Goal: Information Seeking & Learning: Learn about a topic

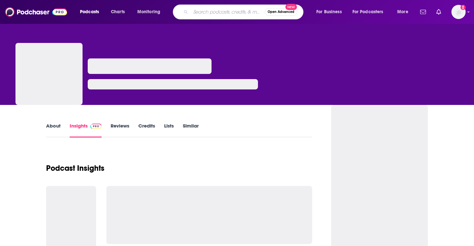
click at [199, 9] on input "Search podcasts, credits, & more..." at bounding box center [227, 12] width 74 height 10
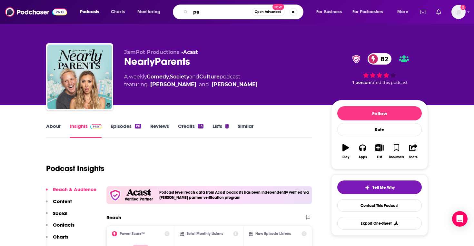
type input "p"
type input "parenting autism"
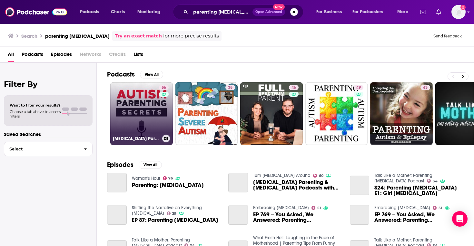
click at [156, 115] on link "56 Autism Parenting Secrets" at bounding box center [141, 113] width 63 height 63
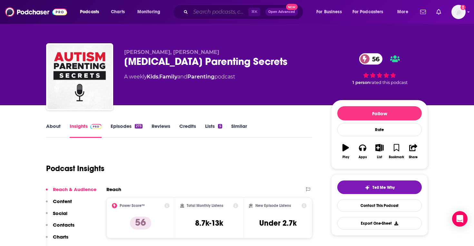
click at [200, 13] on input "Search podcasts, credits, & more..." at bounding box center [219, 12] width 58 height 10
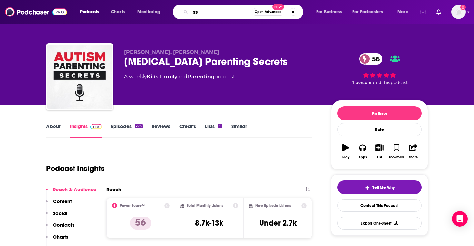
type input "s"
type input "asf weekly science"
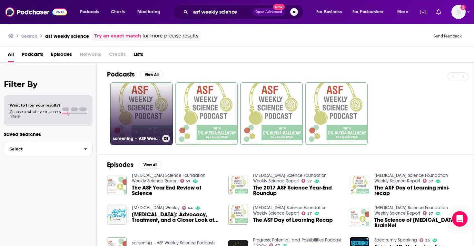
click at [141, 95] on link "screening – ASF Weekly Science Podcasts" at bounding box center [141, 113] width 63 height 63
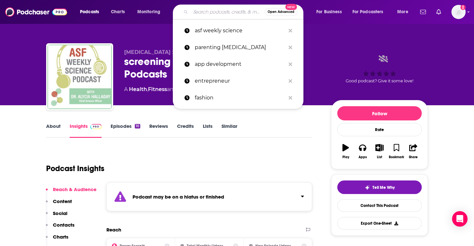
click at [220, 14] on input "Search podcasts, credits, & more..." at bounding box center [227, 12] width 74 height 10
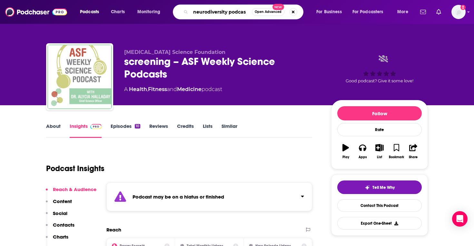
type input "neurodiversity podcast"
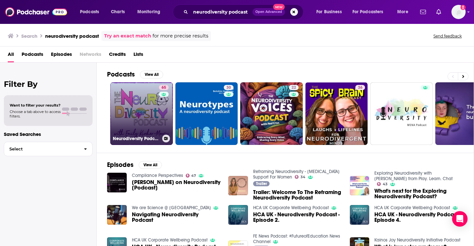
click at [128, 132] on link "65 Neurodiversity Podcast" at bounding box center [141, 113] width 63 height 63
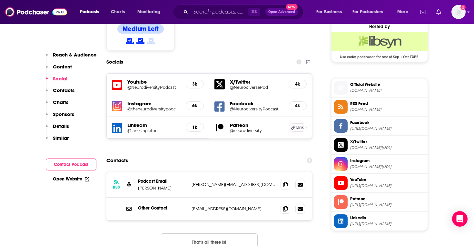
scroll to position [529, 0]
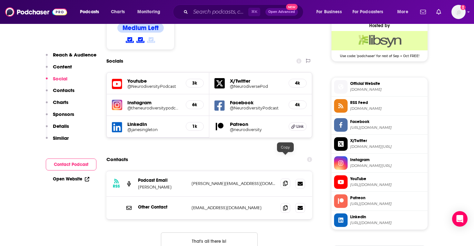
click at [286, 180] on icon at bounding box center [285, 182] width 5 height 5
click at [214, 12] on input "Search podcasts, credits, & more..." at bounding box center [219, 12] width 58 height 10
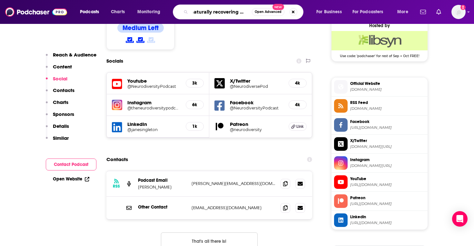
type input "naturally recovering autism"
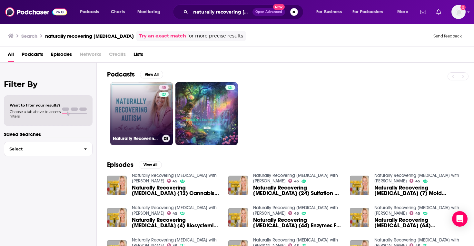
click at [133, 123] on link "45 Naturally Recovering Autism with Karen Thomas" at bounding box center [141, 113] width 63 height 63
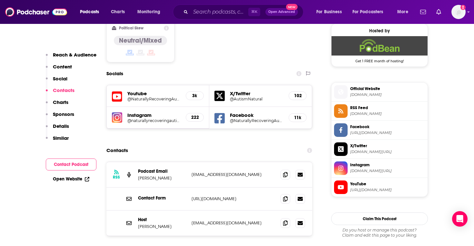
scroll to position [524, 0]
click at [285, 171] on icon at bounding box center [285, 173] width 5 height 5
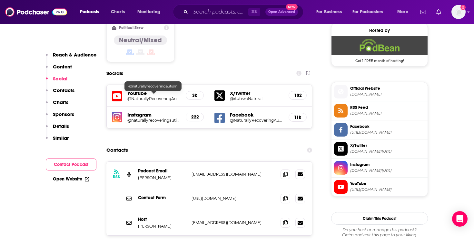
scroll to position [0, 0]
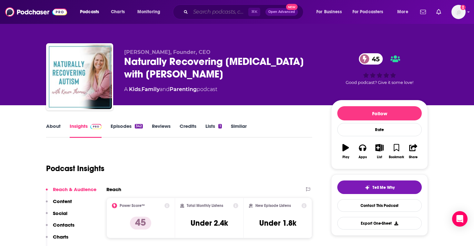
click at [217, 10] on input "Search podcasts, credits, & more..." at bounding box center [219, 12] width 58 height 10
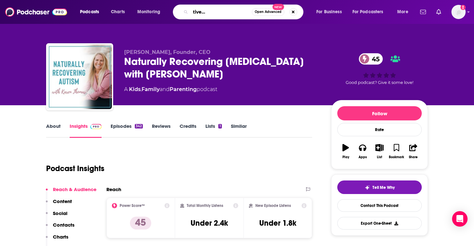
type input "shifting the narrative on everything autism"
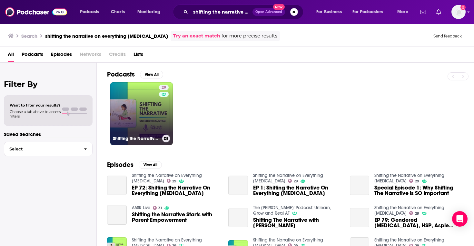
click at [141, 114] on link "29 Shifting the Narrative on Everything Autism" at bounding box center [141, 113] width 63 height 63
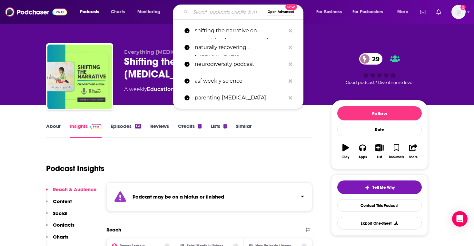
click at [218, 10] on input "Search podcasts, credits, & more..." at bounding box center [227, 12] width 74 height 10
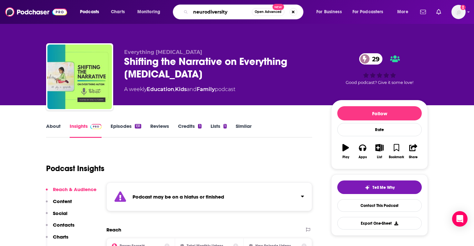
type input "neurodiversityy"
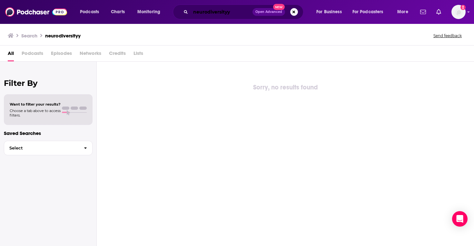
click at [242, 12] on input "neurodiversityy" at bounding box center [221, 12] width 62 height 10
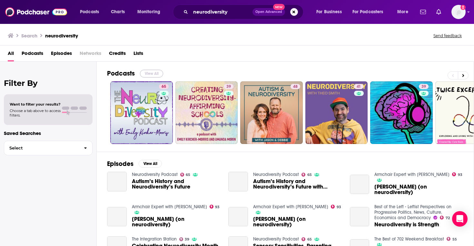
click at [160, 74] on button "View All" at bounding box center [151, 74] width 23 height 8
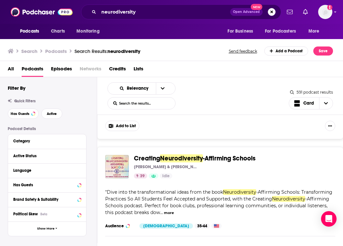
scroll to position [107, 0]
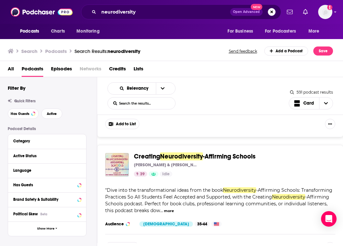
click at [118, 170] on img "Creating Neurodiversity-Affirming Schools" at bounding box center [117, 165] width 24 height 24
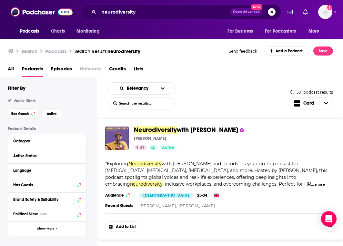
scroll to position [382, 0]
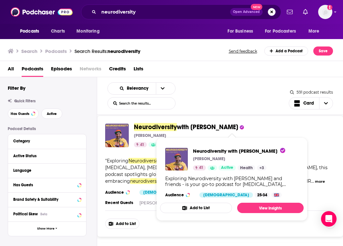
click at [168, 130] on span "Neurodiversity" at bounding box center [155, 127] width 43 height 8
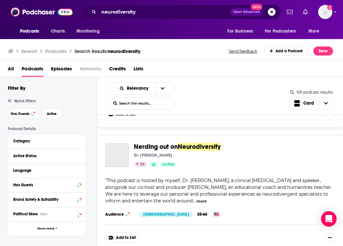
scroll to position [492, 0]
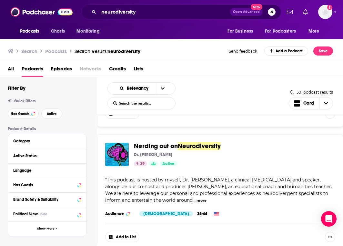
click at [117, 155] on img "Nerding out on Neurodiversity" at bounding box center [117, 154] width 24 height 24
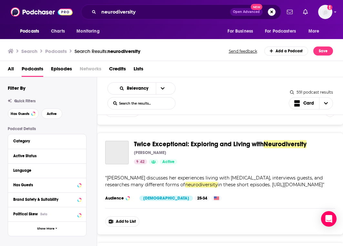
scroll to position [619, 0]
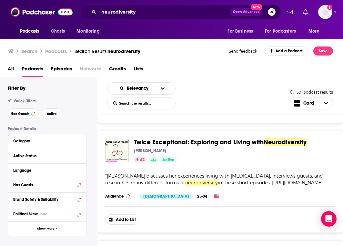
click at [116, 153] on img "Twice Exceptional: Exploring and Living with Neurodiversity" at bounding box center [117, 151] width 24 height 24
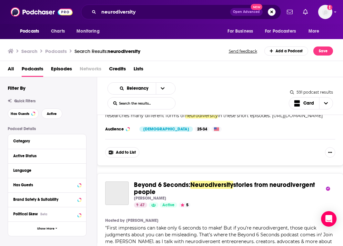
scroll to position [746, 0]
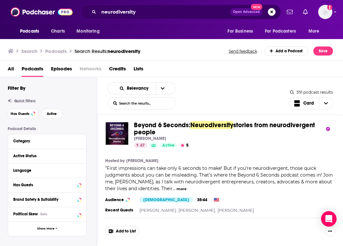
click at [121, 131] on img "Beyond 6 Seconds: Neurodiversity stories from neurodivergent people" at bounding box center [117, 133] width 24 height 24
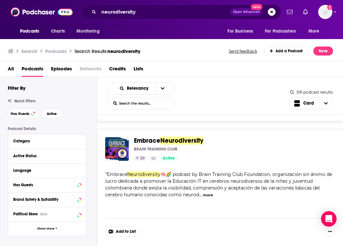
scroll to position [869, 0]
click at [118, 148] on img "Embrace Neurodiversity" at bounding box center [117, 149] width 24 height 24
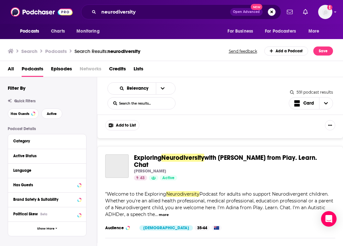
scroll to position [1101, 0]
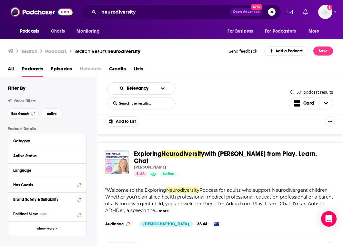
click at [117, 167] on img "Exploring Neurodiversity with Adina Levy from Play. Learn. Chat" at bounding box center [117, 162] width 24 height 24
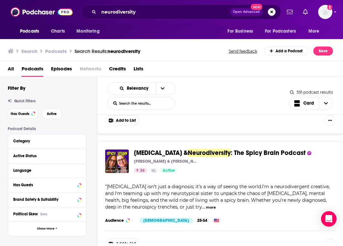
scroll to position [1228, 0]
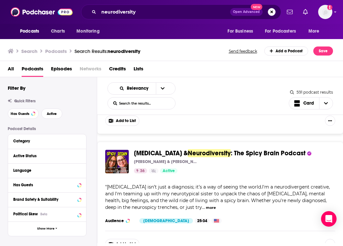
click at [116, 159] on img "ADHD & Neurodiversity: The Spicy Brain Podcast" at bounding box center [117, 162] width 24 height 24
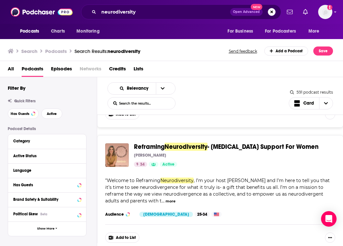
scroll to position [1358, 0]
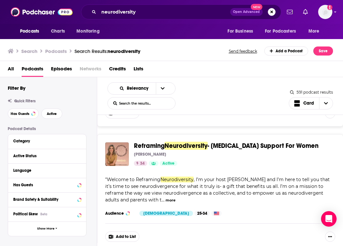
click at [118, 145] on img "Reframing Neurodiversity - ADHD Support For Women" at bounding box center [117, 154] width 24 height 24
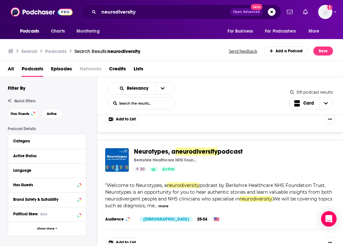
scroll to position [1476, 0]
click at [120, 155] on img "Neurotypes, a neurodiversity podcast" at bounding box center [117, 160] width 24 height 24
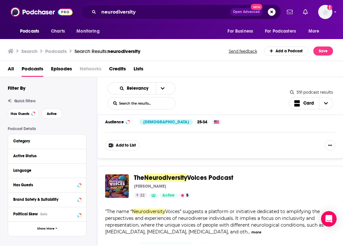
scroll to position [1599, 0]
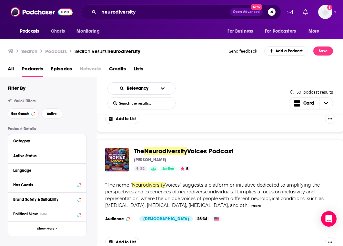
click at [115, 160] on img "The Neurodiversity Voices Podcast" at bounding box center [117, 160] width 24 height 24
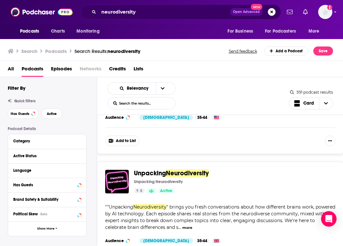
scroll to position [2186, 0]
click at [172, 171] on span "Neurodiversity" at bounding box center [187, 173] width 43 height 8
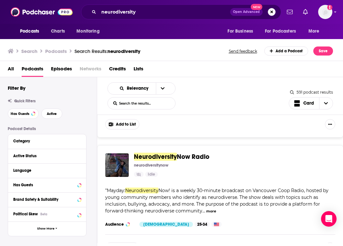
scroll to position [2641, 0]
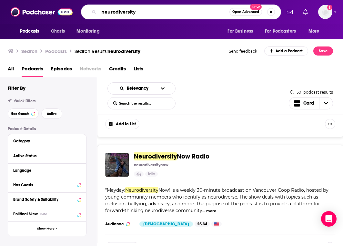
click at [175, 9] on input "neurodiversity" at bounding box center [164, 12] width 131 height 10
type input "start ups"
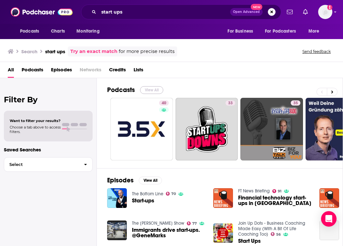
click at [151, 89] on button "View All" at bounding box center [151, 90] width 23 height 8
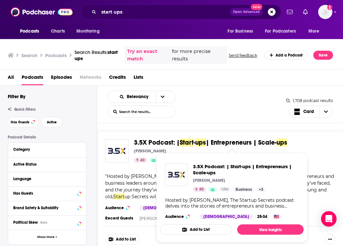
click at [226, 142] on span "| Entrepreneurs | Scale-" at bounding box center [241, 142] width 71 height 8
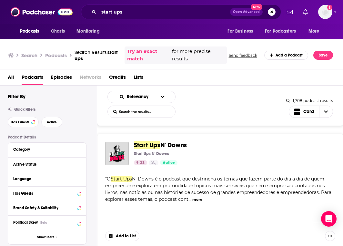
scroll to position [127, 0]
click at [120, 154] on img "Start Ups N' Downs" at bounding box center [117, 153] width 24 height 24
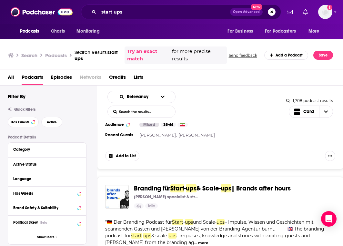
scroll to position [942, 0]
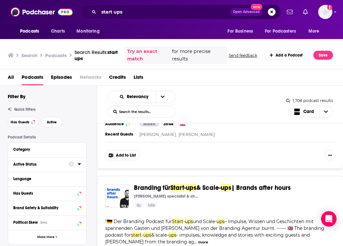
click at [73, 162] on icon at bounding box center [71, 163] width 5 height 5
click at [78, 164] on icon at bounding box center [79, 164] width 3 height 2
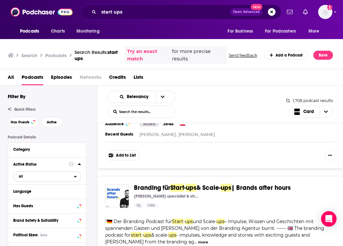
click at [72, 175] on span "All" at bounding box center [44, 176] width 60 height 8
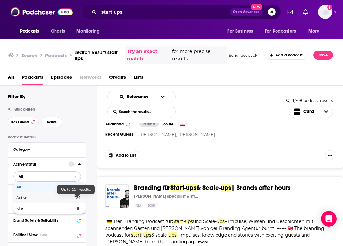
click at [78, 197] on span "224" at bounding box center [77, 197] width 6 height 5
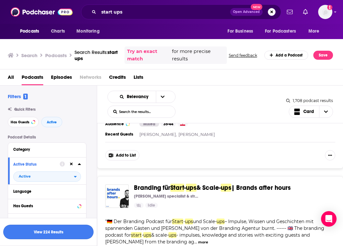
click at [76, 229] on button "View 224 Results" at bounding box center [48, 231] width 90 height 15
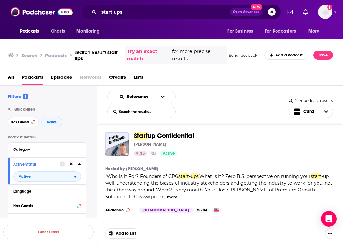
scroll to position [864, 0]
click at [179, 135] on span "up Confidential" at bounding box center [171, 136] width 46 height 8
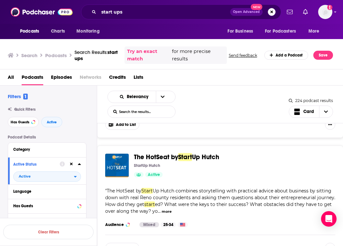
scroll to position [1920, 0]
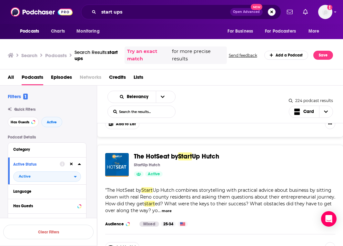
click at [176, 158] on span "The HotSeat by" at bounding box center [156, 156] width 44 height 8
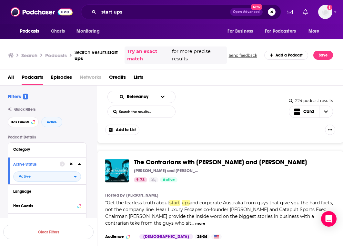
scroll to position [2907, 0]
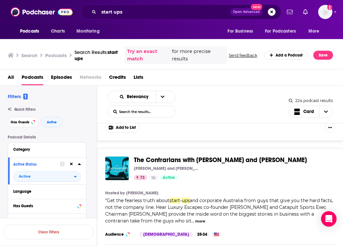
click at [197, 160] on span "The Contrarians with [PERSON_NAME] and [PERSON_NAME]" at bounding box center [220, 160] width 173 height 8
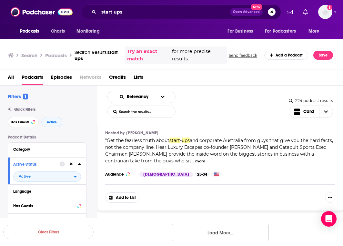
click at [236, 225] on button "Load More..." at bounding box center [220, 231] width 97 height 17
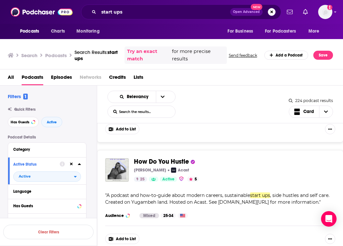
scroll to position [3036, 0]
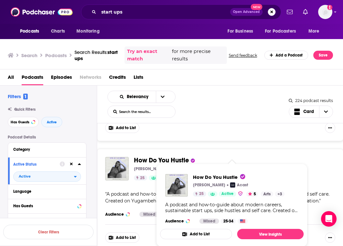
click at [162, 157] on span "How Do You Hustle" at bounding box center [161, 160] width 55 height 8
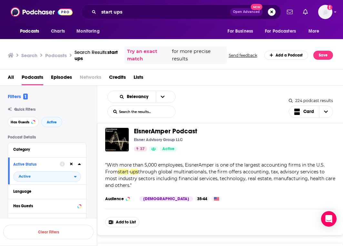
scroll to position [3176, 0]
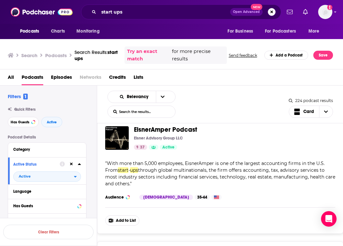
click at [188, 128] on span "EisnerAmper Podcast" at bounding box center [165, 129] width 63 height 8
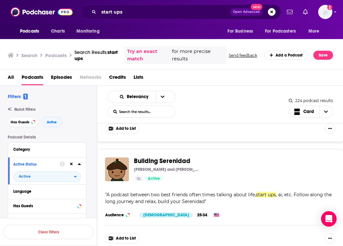
scroll to position [4119, 0]
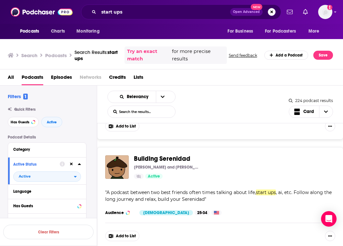
click at [180, 159] on span "Building Serenidad" at bounding box center [162, 158] width 56 height 8
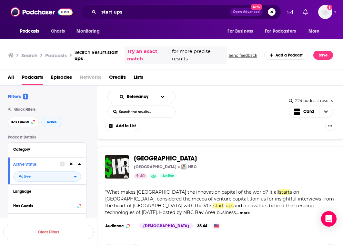
scroll to position [4729, 0]
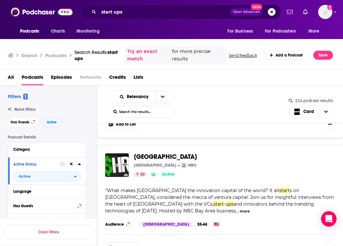
click at [154, 154] on span "[GEOGRAPHIC_DATA]" at bounding box center [165, 156] width 63 height 8
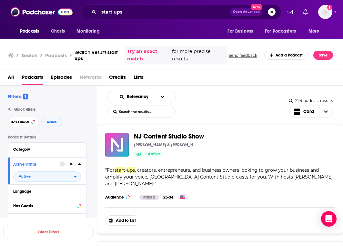
scroll to position [4873, 0]
click at [190, 136] on span "NJ Content Studio Show" at bounding box center [169, 136] width 70 height 8
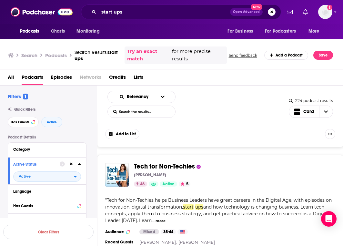
scroll to position [4964, 0]
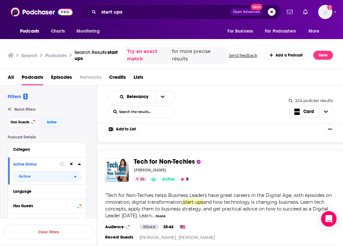
click at [170, 157] on span "Tech for Non-Techies" at bounding box center [164, 161] width 61 height 8
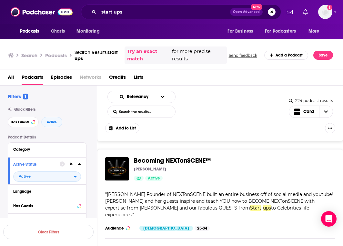
scroll to position [5340, 0]
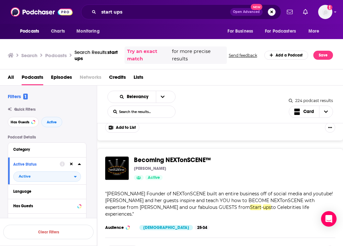
click at [194, 156] on span "Becoming NEXTonSCENE™" at bounding box center [172, 160] width 77 height 8
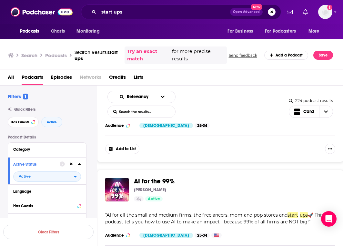
scroll to position [5560, 0]
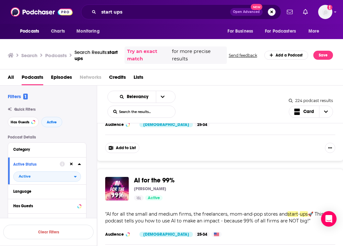
click at [152, 176] on span "AI for the 99%" at bounding box center [154, 180] width 41 height 8
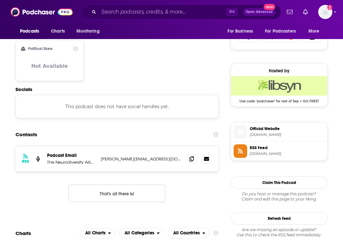
scroll to position [434, 0]
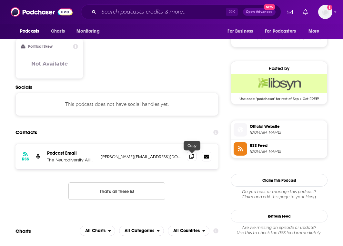
click at [192, 157] on icon at bounding box center [191, 155] width 5 height 5
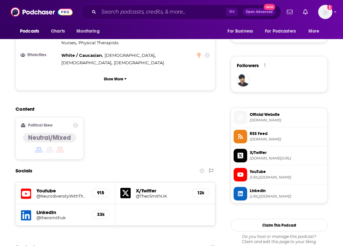
scroll to position [478, 0]
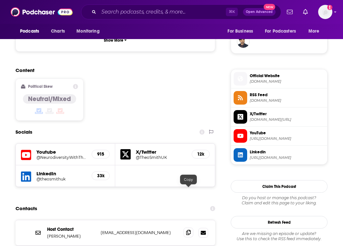
click at [188, 229] on icon at bounding box center [188, 231] width 5 height 5
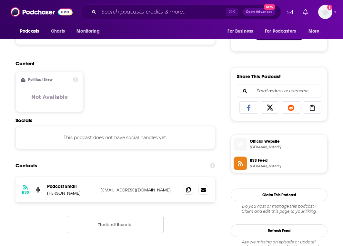
scroll to position [363, 0]
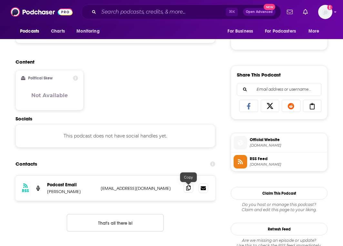
click at [186, 189] on icon at bounding box center [188, 187] width 5 height 5
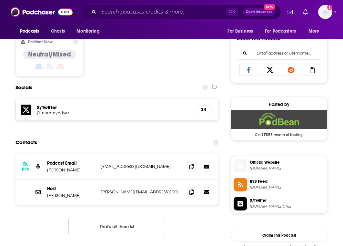
scroll to position [398, 0]
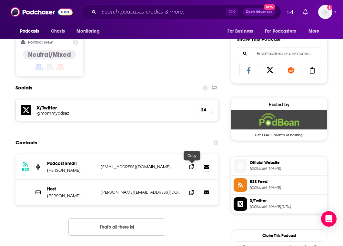
click at [191, 167] on icon at bounding box center [191, 166] width 5 height 5
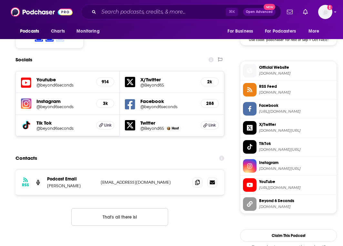
scroll to position [547, 0]
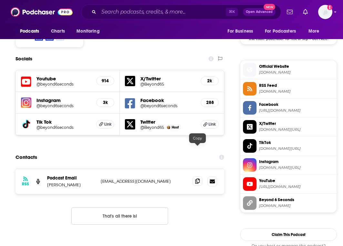
click at [196, 178] on icon at bounding box center [197, 180] width 5 height 5
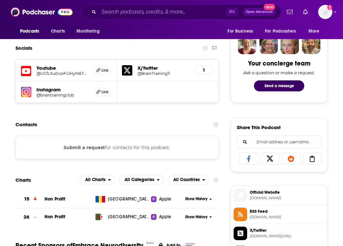
scroll to position [311, 0]
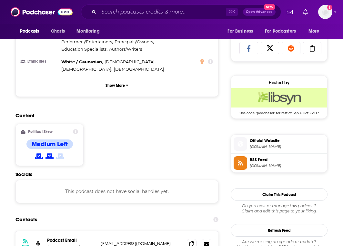
scroll to position [418, 0]
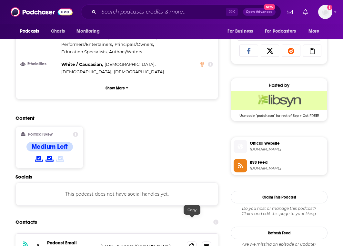
click at [192, 243] on icon at bounding box center [191, 245] width 5 height 5
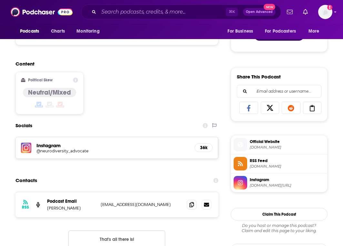
scroll to position [362, 0]
click at [192, 203] on icon at bounding box center [191, 204] width 5 height 5
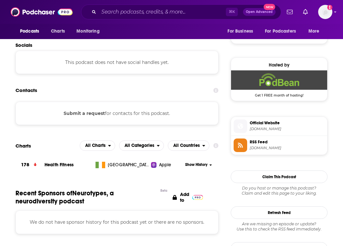
scroll to position [439, 0]
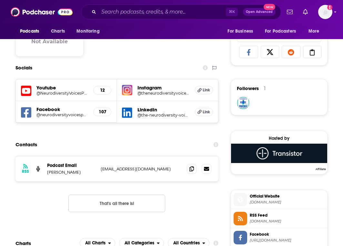
scroll to position [418, 0]
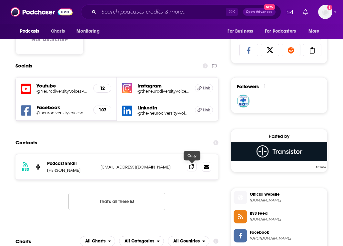
click at [191, 165] on icon at bounding box center [191, 166] width 5 height 5
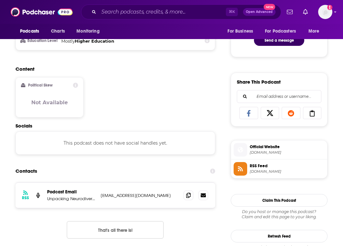
scroll to position [353, 0]
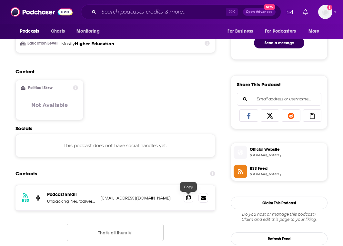
click at [187, 196] on icon at bounding box center [188, 197] width 5 height 5
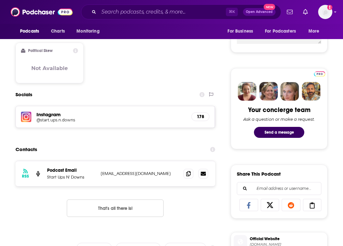
scroll to position [265, 0]
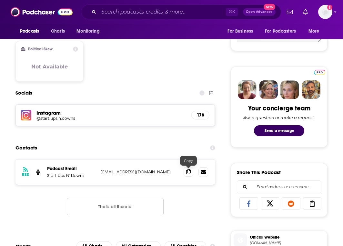
click at [187, 172] on icon at bounding box center [188, 171] width 5 height 5
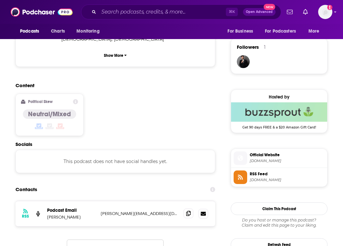
scroll to position [464, 0]
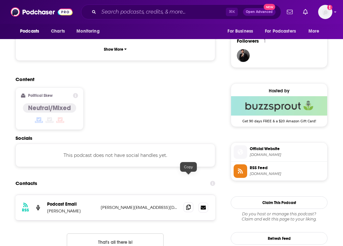
click at [188, 204] on icon at bounding box center [188, 206] width 5 height 5
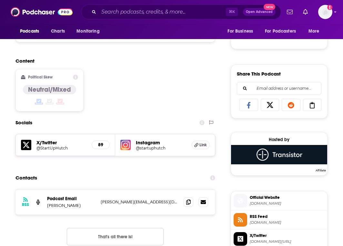
scroll to position [366, 0]
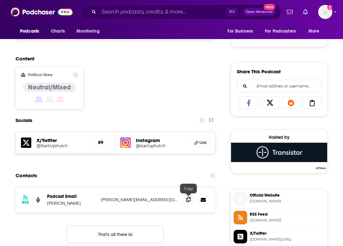
click at [189, 198] on icon at bounding box center [188, 199] width 5 height 5
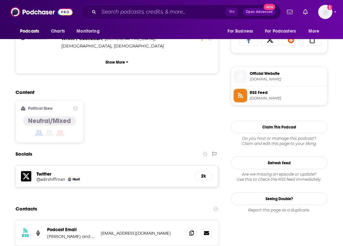
scroll to position [448, 0]
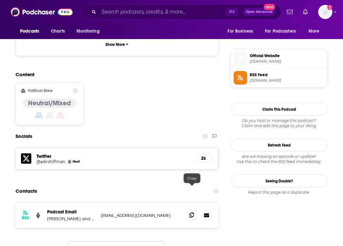
click at [191, 212] on icon at bounding box center [191, 214] width 5 height 5
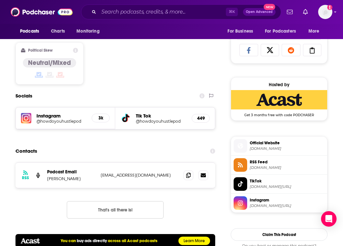
scroll to position [421, 0]
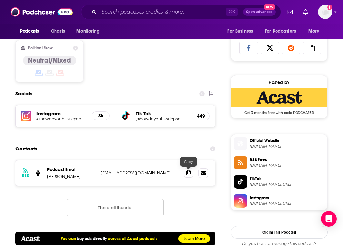
click at [187, 173] on icon at bounding box center [188, 172] width 5 height 5
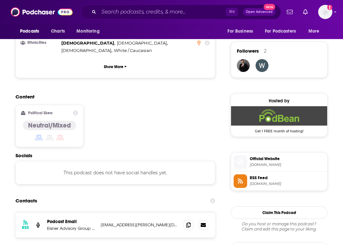
scroll to position [456, 0]
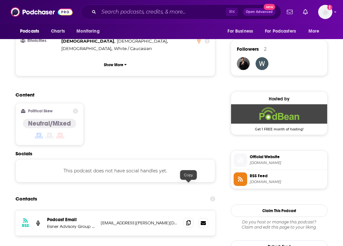
click at [188, 218] on span at bounding box center [188, 223] width 10 height 10
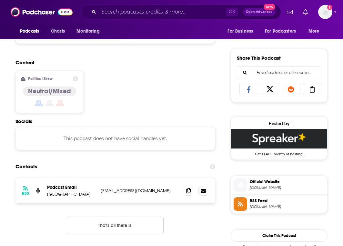
scroll to position [380, 0]
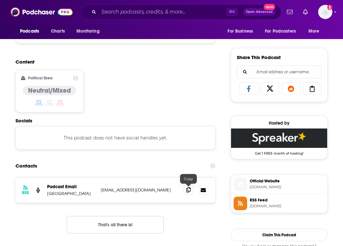
click at [188, 191] on icon at bounding box center [188, 189] width 5 height 5
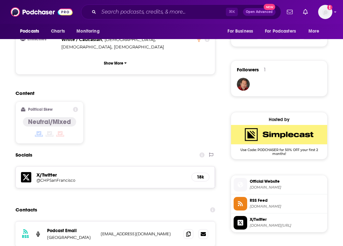
scroll to position [436, 0]
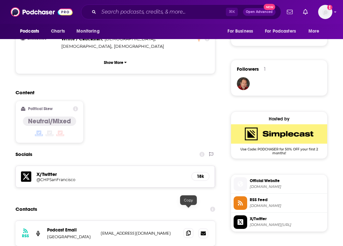
click at [186, 230] on icon at bounding box center [188, 232] width 5 height 5
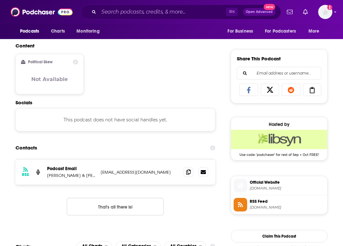
scroll to position [379, 0]
click at [189, 171] on icon at bounding box center [188, 171] width 5 height 5
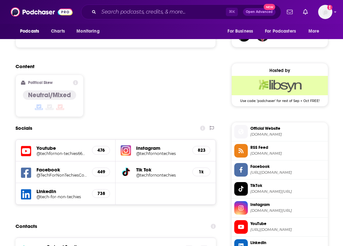
scroll to position [499, 0]
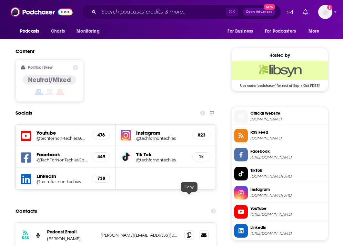
click at [191, 230] on span at bounding box center [189, 235] width 10 height 10
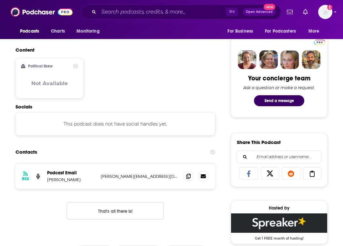
scroll to position [297, 0]
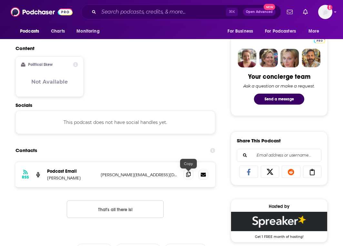
click at [189, 175] on icon at bounding box center [188, 173] width 5 height 5
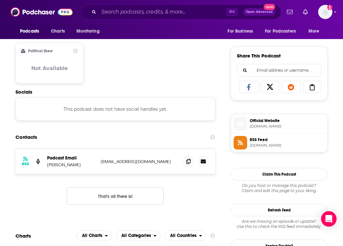
scroll to position [383, 0]
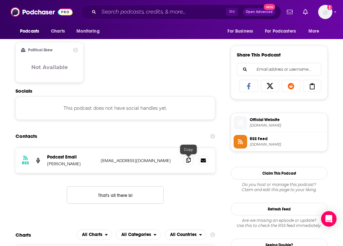
click at [190, 160] on icon at bounding box center [188, 159] width 5 height 5
click at [178, 9] on input "Search podcasts, credits, & more..." at bounding box center [162, 12] width 127 height 10
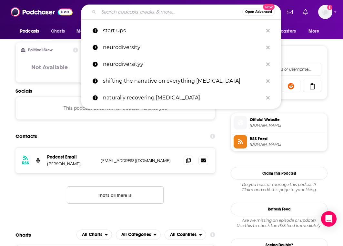
click at [177, 16] on input "Search podcasts, credits, & more..." at bounding box center [170, 12] width 143 height 10
type input "c"
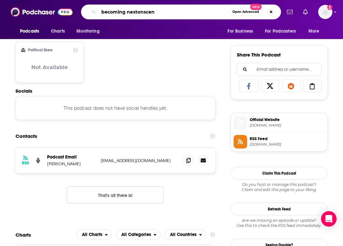
type input "becoming nextonscene"
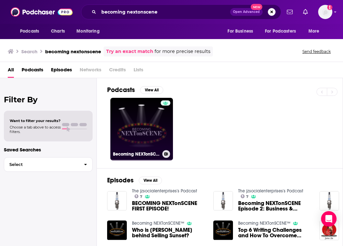
click at [151, 107] on link "Becoming NEXTonSCENE™" at bounding box center [141, 129] width 63 height 63
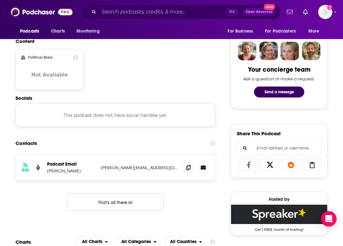
scroll to position [304, 0]
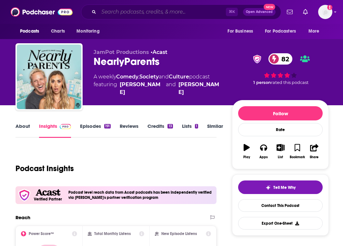
click at [194, 11] on input "Search podcasts, credits, & more..." at bounding box center [162, 12] width 127 height 10
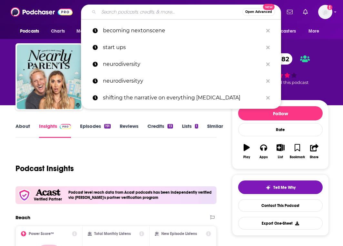
type input "A"
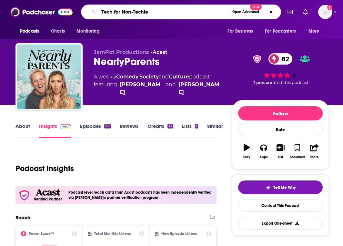
type input "Tech for Non-Techies"
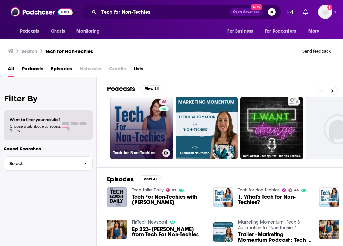
click at [137, 131] on link "46 Tech for Non-Techies" at bounding box center [141, 128] width 63 height 63
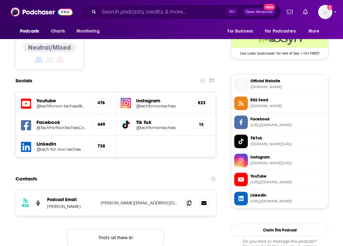
scroll to position [532, 0]
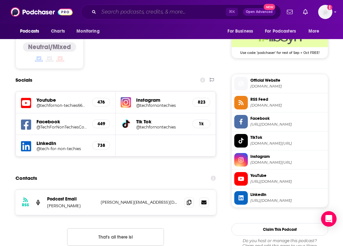
click at [157, 11] on input "Search podcasts, credits, & more..." at bounding box center [162, 12] width 127 height 10
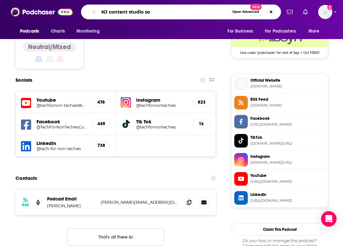
type input "NJ content studio sow"
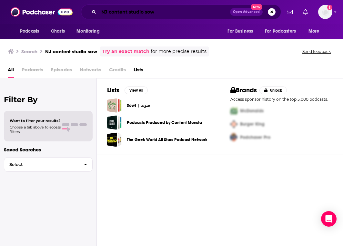
click at [169, 15] on input "NJ content studio sow" at bounding box center [164, 12] width 131 height 10
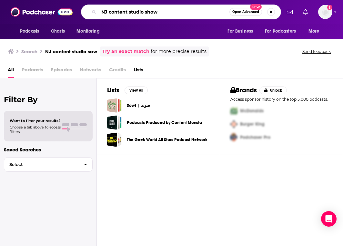
type input "NJ content studio show"
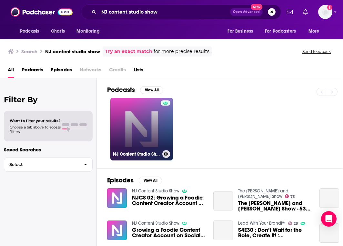
click at [150, 121] on link "NJ Content Studio Show" at bounding box center [141, 129] width 63 height 63
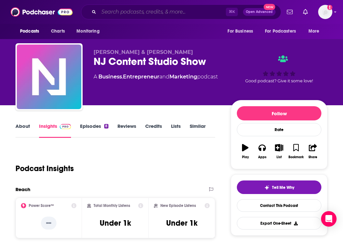
click at [169, 15] on input "Search podcasts, credits, & more..." at bounding box center [162, 12] width 127 height 10
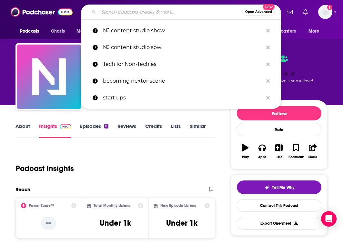
click at [169, 15] on input "Search podcasts, credits, & more..." at bounding box center [170, 12] width 143 height 10
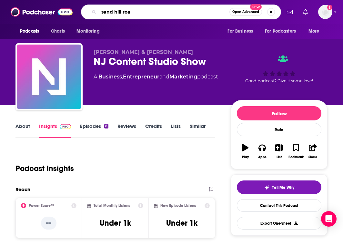
type input "[GEOGRAPHIC_DATA]"
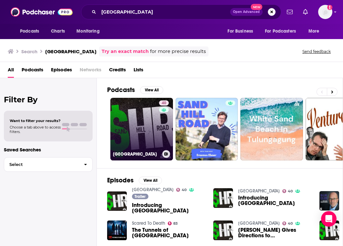
click at [135, 122] on link "[STREET_ADDRESS]" at bounding box center [141, 129] width 63 height 63
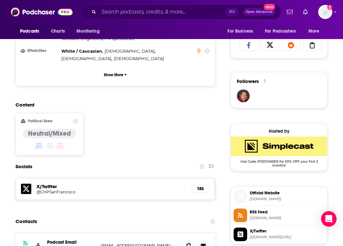
scroll to position [423, 0]
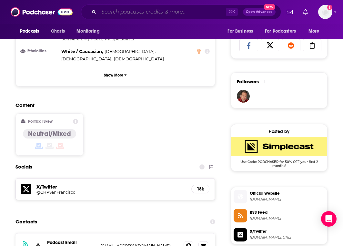
click at [199, 10] on input "Search podcasts, credits, & more..." at bounding box center [162, 12] width 127 height 10
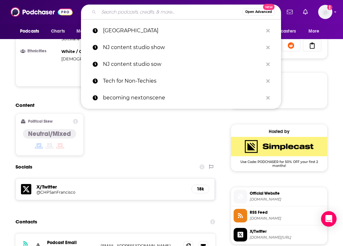
click at [199, 10] on input "Search podcasts, credits, & more..." at bounding box center [170, 12] width 143 height 10
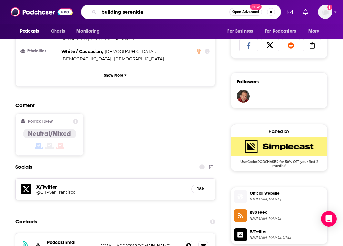
type input "building serenidad"
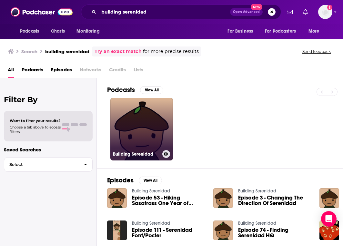
click at [126, 112] on link "Building Serenidad" at bounding box center [141, 129] width 63 height 63
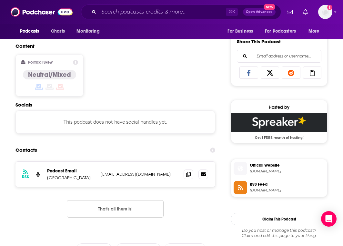
scroll to position [396, 0]
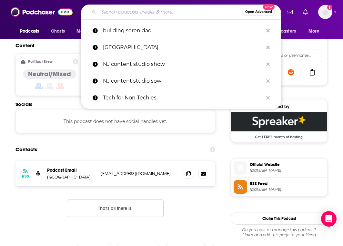
click at [138, 12] on input "Search podcasts, credits, & more..." at bounding box center [170, 12] width 143 height 10
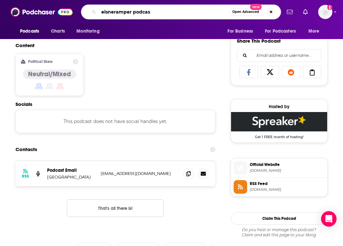
type input "eisneramper podcast"
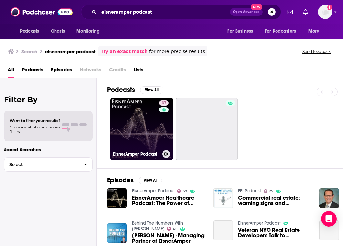
click at [121, 123] on link "37 EisnerAmper Podcast" at bounding box center [141, 129] width 63 height 63
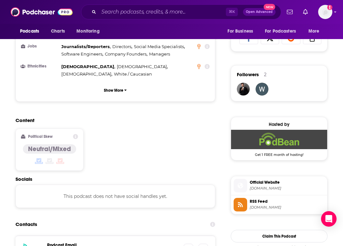
scroll to position [432, 0]
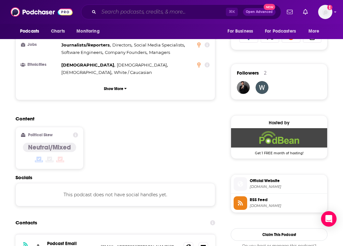
click at [147, 12] on input "Search podcasts, credits, & more..." at bounding box center [162, 12] width 127 height 10
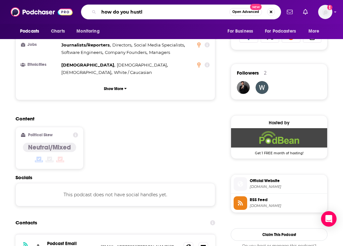
type input "how do you hustle"
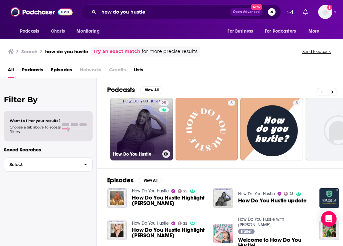
click at [120, 120] on link "25 How Do You Hustle" at bounding box center [141, 129] width 63 height 63
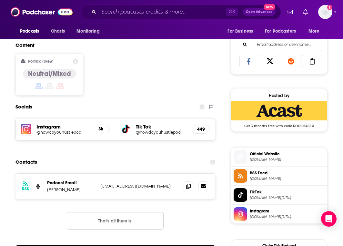
scroll to position [405, 0]
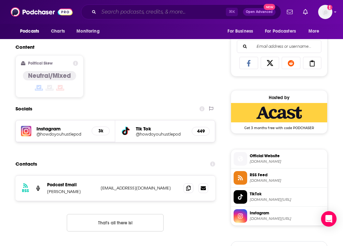
click at [160, 15] on input "Search podcasts, credits, & more..." at bounding box center [162, 12] width 127 height 10
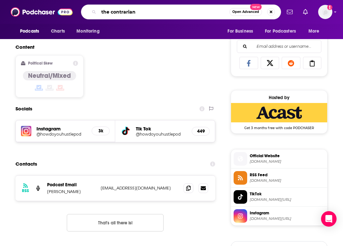
type input "the contrarians"
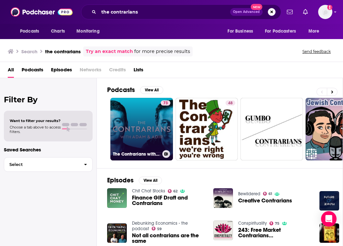
click at [124, 134] on link "73 The Contrarians with [PERSON_NAME] and [PERSON_NAME]" at bounding box center [141, 129] width 63 height 63
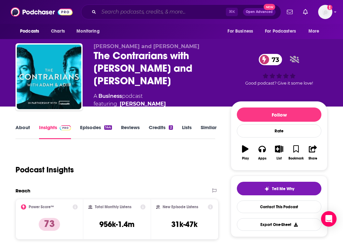
click at [185, 13] on input "Search podcasts, credits, & more..." at bounding box center [162, 12] width 127 height 10
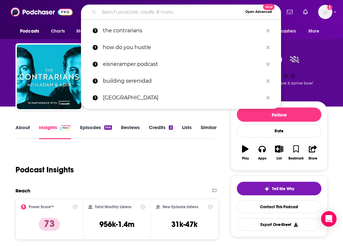
click at [185, 13] on input "Search podcasts, credits, & more..." at bounding box center [170, 12] width 143 height 10
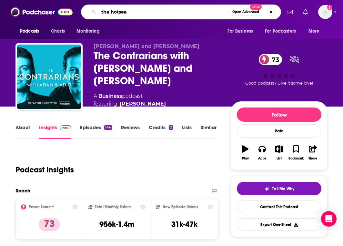
type input "the hotseat"
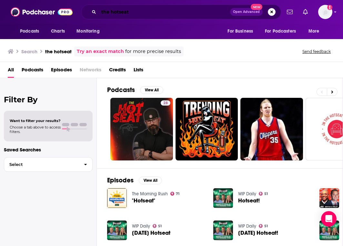
click at [163, 11] on input "the hotseat" at bounding box center [164, 12] width 131 height 10
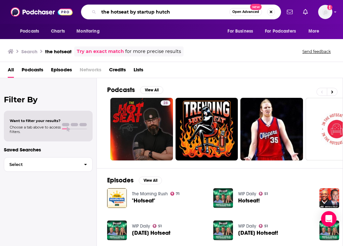
type input "the hotseat by startup hutch"
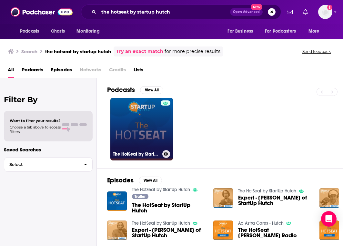
click at [134, 132] on link "The HotSeat by StartUp Hutch" at bounding box center [141, 129] width 63 height 63
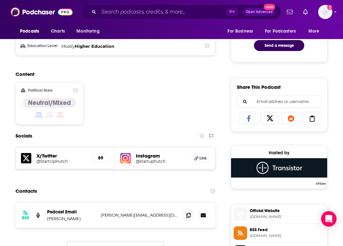
scroll to position [352, 0]
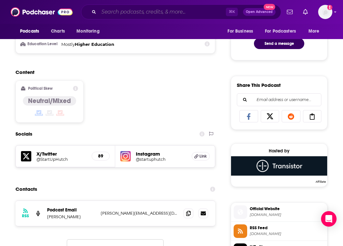
click at [178, 11] on input "Search podcasts, credits, & more..." at bounding box center [162, 12] width 127 height 10
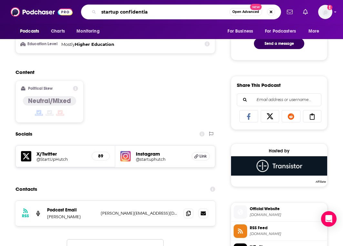
type input "startup confidential"
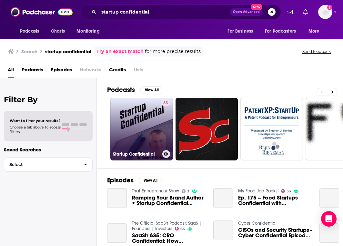
click at [127, 133] on link "35 Startup Confidential" at bounding box center [141, 129] width 63 height 63
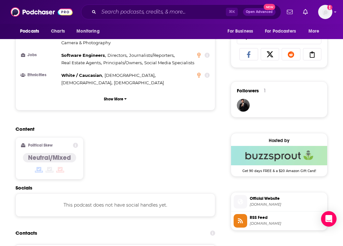
scroll to position [416, 0]
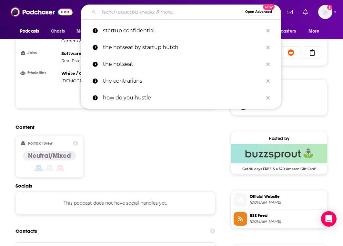
click at [175, 14] on input "Search podcasts, credits, & more..." at bounding box center [170, 12] width 143 height 10
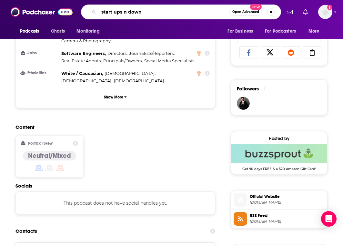
type input "start ups n downs"
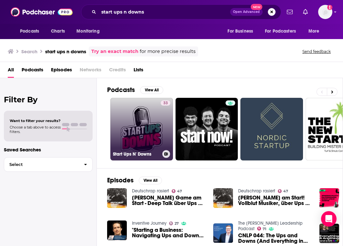
click at [143, 113] on link "33 Start Ups N' Downs" at bounding box center [141, 129] width 63 height 63
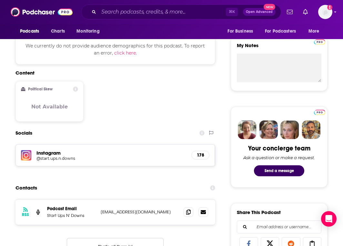
scroll to position [230, 0]
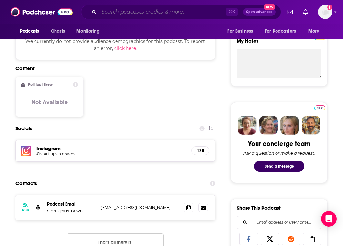
click at [179, 15] on input "Search podcasts, credits, & more..." at bounding box center [162, 12] width 127 height 10
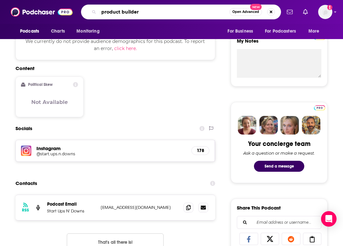
type input "product builders"
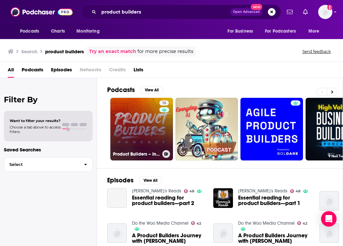
click at [131, 124] on link "16 Product Builders – Interviews About App Development, Product Design, UX/UI a…" at bounding box center [141, 129] width 63 height 63
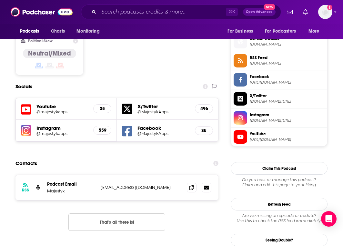
scroll to position [515, 0]
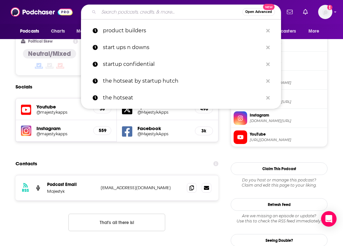
click at [178, 14] on input "Search podcasts, credits, & more..." at bounding box center [170, 12] width 143 height 10
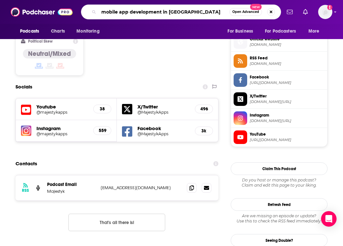
type input "mobile app development in [US_STATE]"
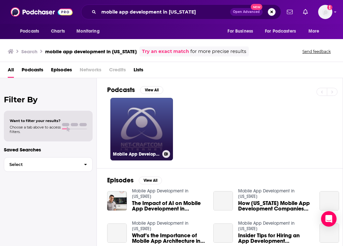
click at [131, 116] on link "Mobile App Development in [US_STATE]" at bounding box center [141, 129] width 63 height 63
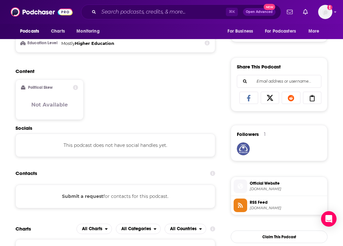
scroll to position [371, 0]
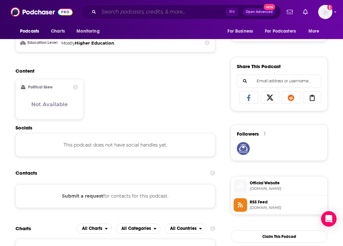
click at [181, 15] on input "Search podcasts, credits, & more..." at bounding box center [162, 12] width 127 height 10
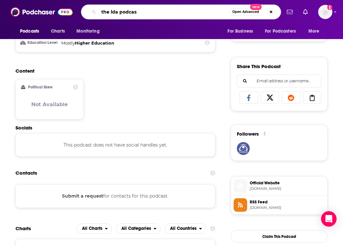
type input "the lda podcast"
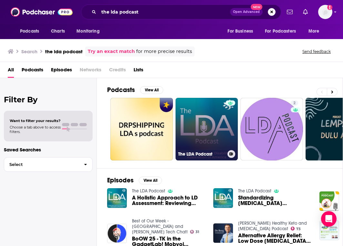
click at [203, 122] on link "The LDA Podcast" at bounding box center [206, 129] width 63 height 63
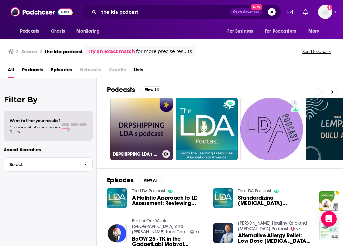
click at [130, 126] on link "DRPSHIPPING LDA's podcast" at bounding box center [141, 129] width 63 height 63
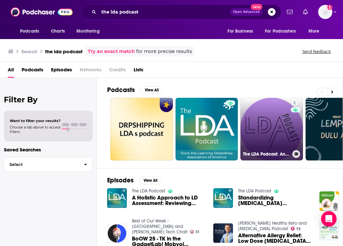
click at [266, 109] on link "2 The LDA Podcast: An Exploration of Evidence-Informed Approaches to Learning a…" at bounding box center [271, 129] width 63 height 63
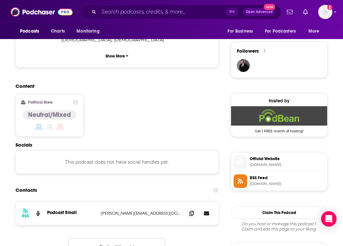
scroll to position [456, 0]
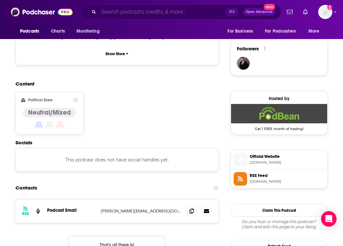
click at [163, 14] on input "Search podcasts, credits, & more..." at bounding box center [162, 12] width 127 height 10
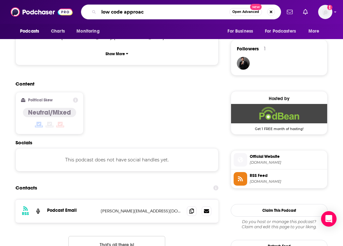
type input "low code approach"
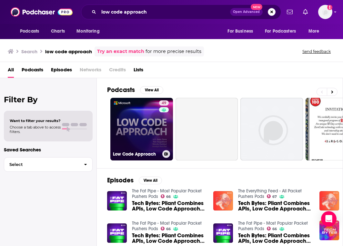
click at [156, 129] on link "49 Low Code Approach" at bounding box center [141, 129] width 63 height 63
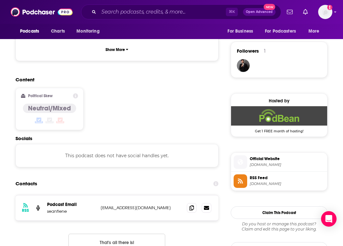
scroll to position [456, 0]
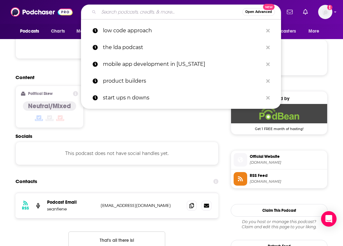
click at [174, 16] on input "Search podcasts, credits, & more..." at bounding box center [170, 12] width 143 height 10
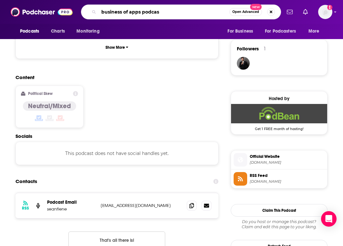
type input "business of apps podcast"
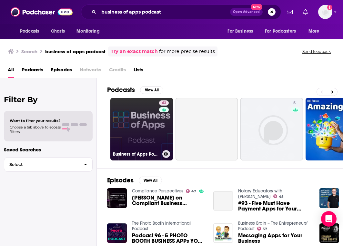
click at [156, 122] on link "43 Business of Apps Podcast" at bounding box center [141, 129] width 63 height 63
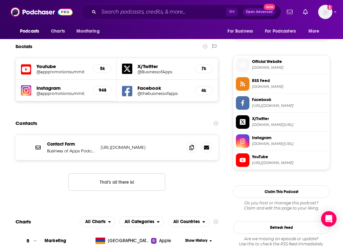
scroll to position [553, 0]
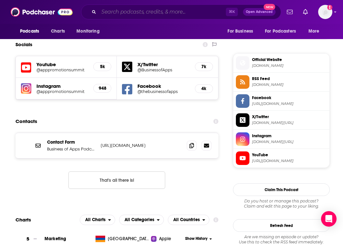
click at [144, 15] on input "Search podcasts, credits, & more..." at bounding box center [162, 12] width 127 height 10
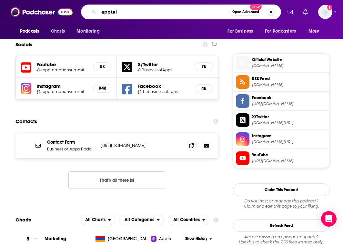
type input "apptalk"
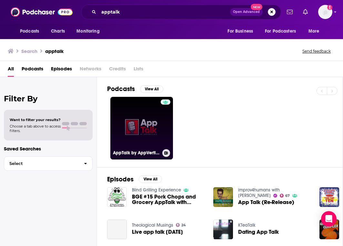
click at [131, 113] on link "AppTalk by AppVerticals" at bounding box center [141, 128] width 63 height 63
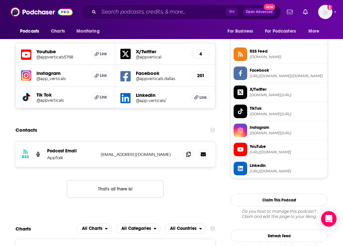
scroll to position [470, 0]
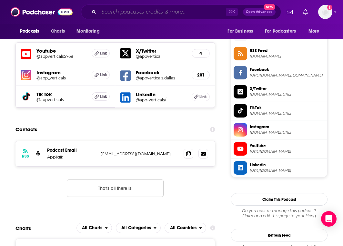
click at [188, 14] on input "Search podcasts, credits, & more..." at bounding box center [162, 12] width 127 height 10
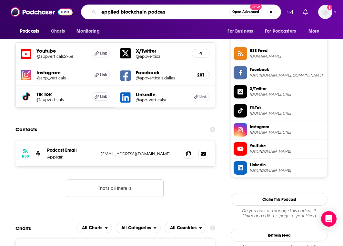
type input "applied blockchain podcast"
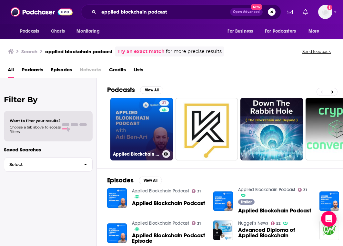
click at [143, 139] on link "31 Applied Blockchain Podcast" at bounding box center [141, 129] width 63 height 63
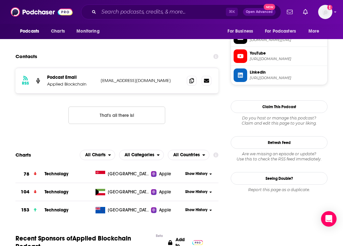
scroll to position [507, 0]
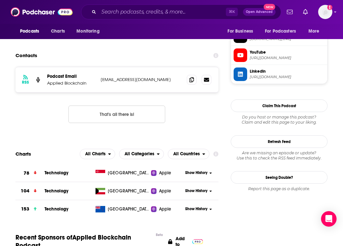
click at [162, 18] on div "⌘ K Open Advanced New" at bounding box center [181, 12] width 200 height 15
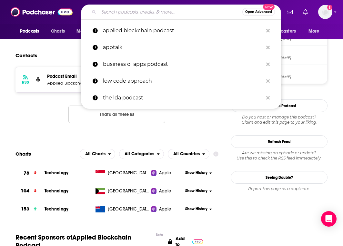
click at [162, 15] on input "Search podcasts, credits, & more..." at bounding box center [170, 12] width 143 height 10
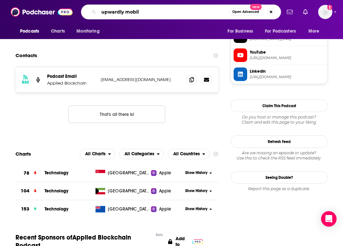
type input "upwardly mobile"
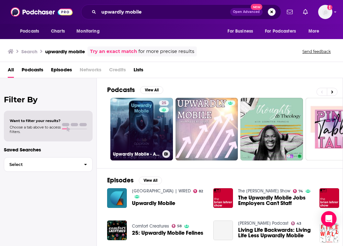
click at [145, 125] on link "25 Upwardly Mobile - API & App Security News" at bounding box center [141, 129] width 63 height 63
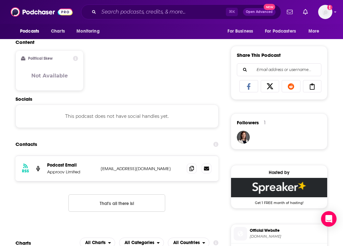
scroll to position [384, 0]
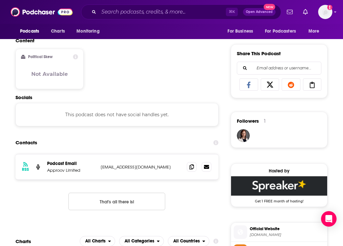
click at [151, 19] on div "Podcasts Charts Monitoring ⌘ K Open Advanced New For Business For Podcasters Mo…" at bounding box center [171, 12] width 343 height 24
click at [168, 14] on input "Search podcasts, credits, & more..." at bounding box center [162, 12] width 127 height 10
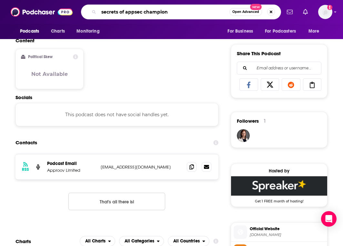
type input "secrets of appsec champions"
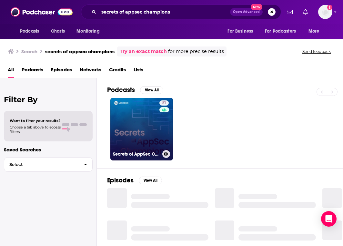
click at [145, 114] on link "21 Secrets of AppSec Champions" at bounding box center [141, 129] width 63 height 63
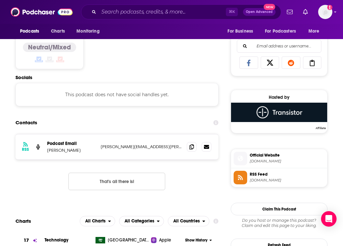
scroll to position [405, 0]
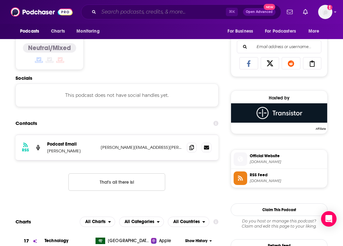
click at [170, 12] on input "Search podcasts, credits, & more..." at bounding box center [162, 12] width 127 height 10
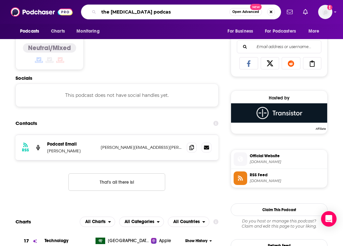
type input "the [MEDICAL_DATA] podcast"
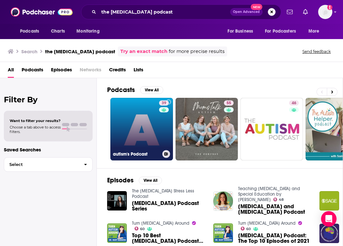
click at [134, 135] on link "39 autism's Podcast" at bounding box center [141, 129] width 63 height 63
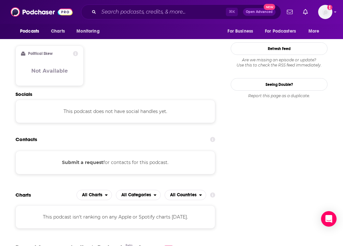
scroll to position [547, 0]
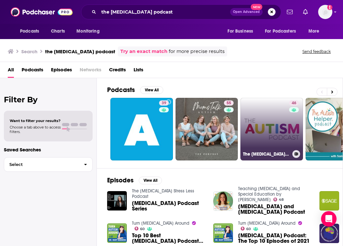
click at [276, 125] on link "46 The [MEDICAL_DATA] Podcast" at bounding box center [271, 129] width 63 height 63
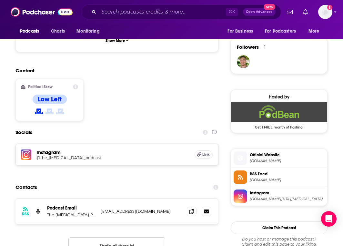
scroll to position [459, 0]
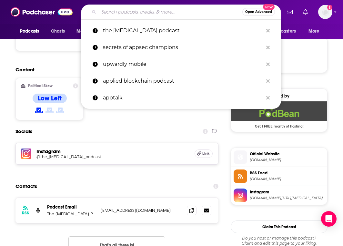
click at [172, 16] on input "Search podcasts, credits, & more..." at bounding box center [170, 12] width 143 height 10
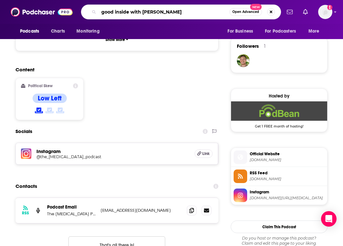
type input "good inside with dr. [PERSON_NAME]"
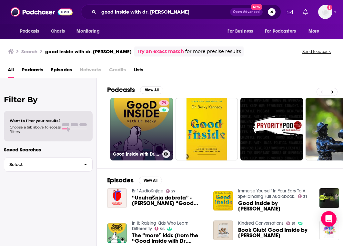
click at [152, 141] on link "79 Good Inside with Dr. [PERSON_NAME]" at bounding box center [141, 129] width 63 height 63
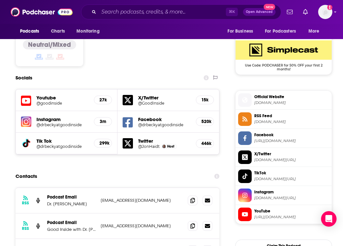
scroll to position [521, 0]
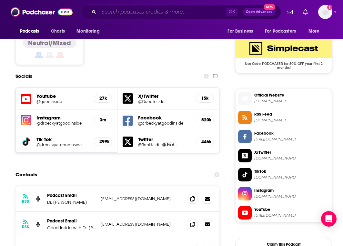
click at [175, 16] on input "Search podcasts, credits, & more..." at bounding box center [162, 12] width 127 height 10
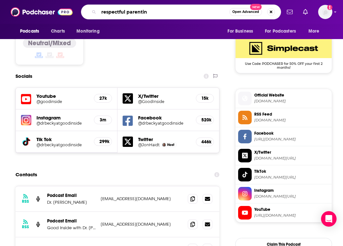
type input "respectful parenting"
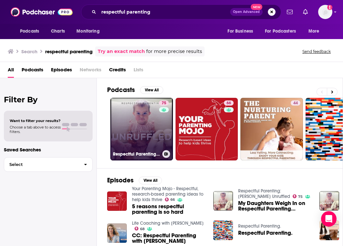
click at [152, 129] on link "75 Respectful Parenting: [PERSON_NAME] Unruffled" at bounding box center [141, 129] width 63 height 63
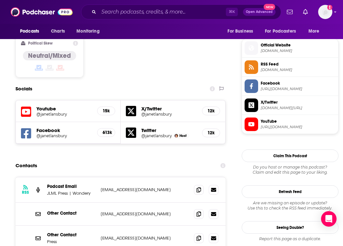
scroll to position [508, 0]
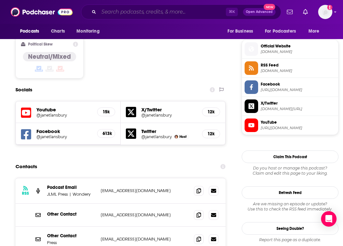
click at [207, 11] on input "Search podcasts, credits, & more..." at bounding box center [162, 12] width 127 height 10
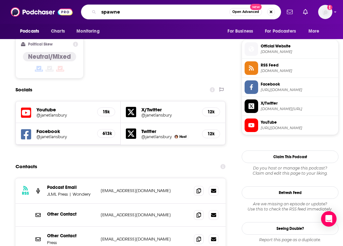
type input "spawned"
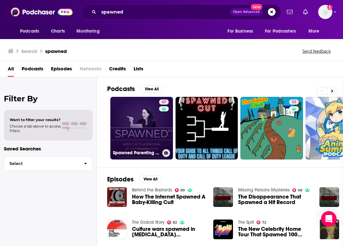
click at [144, 132] on link "47 Spawned Parenting Podcast with [PERSON_NAME] of Cool Mom Picks" at bounding box center [141, 128] width 63 height 63
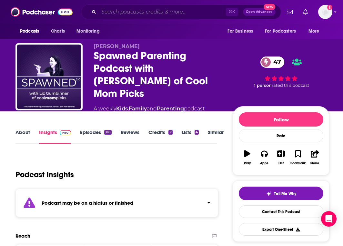
click at [143, 13] on input "Search podcasts, credits, & more..." at bounding box center [162, 12] width 127 height 10
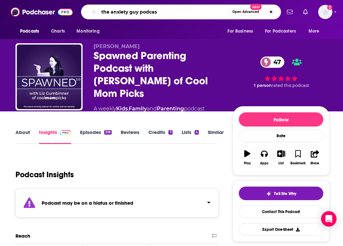
type input "the anxiety guy podcast"
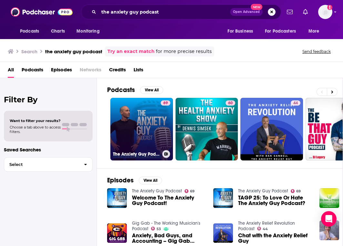
click at [141, 127] on link "69 The Anxiety Guy Podcast" at bounding box center [141, 129] width 63 height 63
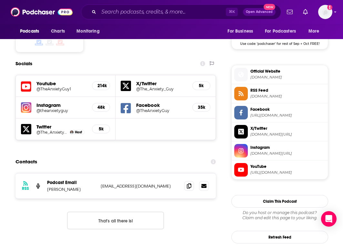
scroll to position [538, 0]
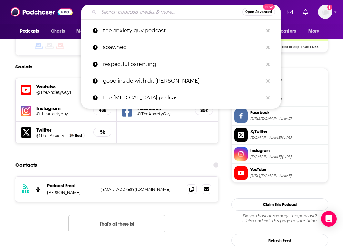
click at [150, 15] on input "Search podcasts, credits, & more..." at bounding box center [170, 12] width 143 height 10
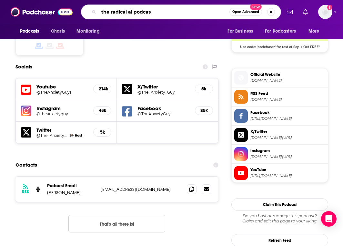
type input "the radical ai podcast"
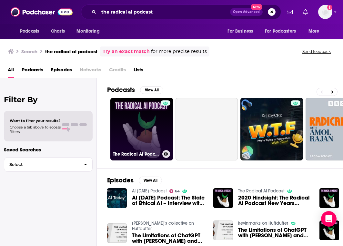
click at [123, 140] on link "The Radical AI Podcast" at bounding box center [141, 129] width 63 height 63
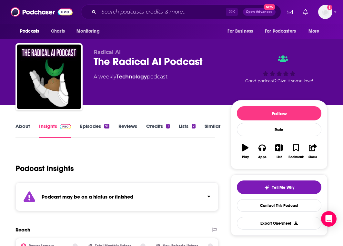
click at [150, 18] on div "⌘ K Open Advanced New" at bounding box center [181, 12] width 200 height 15
click at [150, 16] on input "Search podcasts, credits, & more..." at bounding box center [162, 12] width 127 height 10
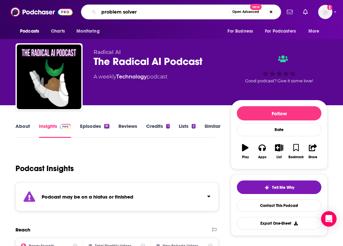
type input "problem solvers"
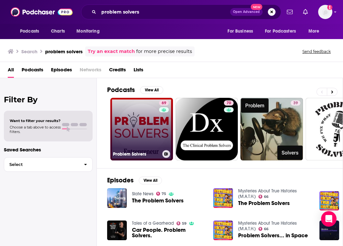
click at [150, 124] on link "69 Problem Solvers" at bounding box center [141, 129] width 63 height 63
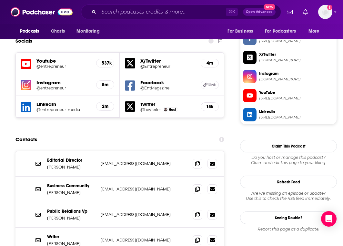
scroll to position [557, 0]
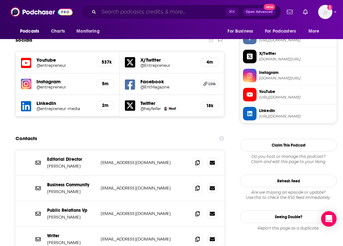
click at [147, 15] on input "Search podcasts, credits, & more..." at bounding box center [162, 12] width 127 height 10
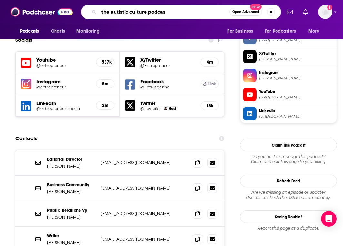
type input "the autistic culture podcast"
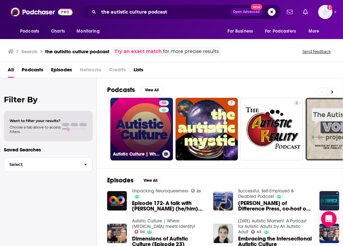
click at [146, 131] on link "50 Autistic Culture | Where [MEDICAL_DATA] meets identity!" at bounding box center [141, 129] width 63 height 63
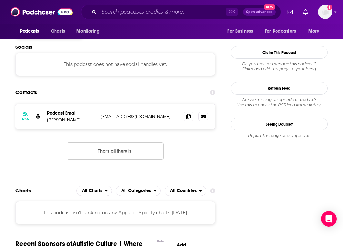
scroll to position [554, 0]
click at [146, 10] on input "Search podcasts, credits, & more..." at bounding box center [162, 12] width 127 height 10
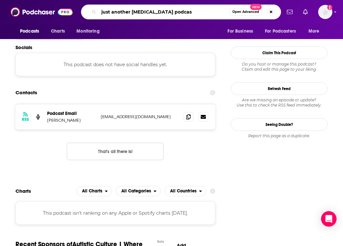
type input "just another [MEDICAL_DATA] podcast"
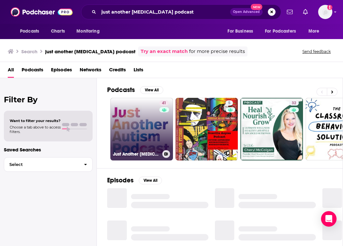
click at [151, 124] on link "41 Just Another [MEDICAL_DATA] Podcast" at bounding box center [141, 129] width 63 height 63
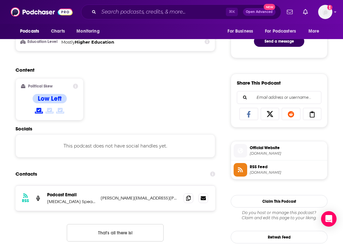
scroll to position [368, 0]
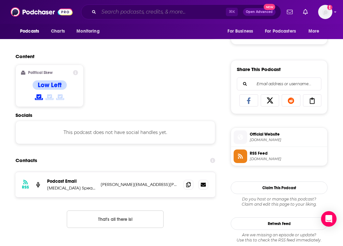
click at [150, 14] on input "Search podcasts, credits, & more..." at bounding box center [162, 12] width 127 height 10
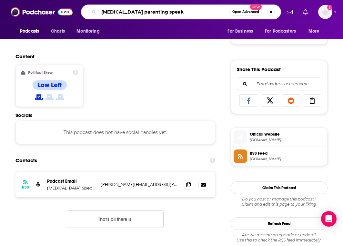
type input "[MEDICAL_DATA] parenting speaks"
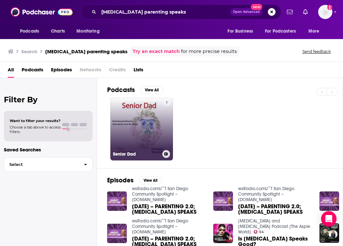
click at [122, 142] on link "7 Senior Dad" at bounding box center [141, 129] width 63 height 63
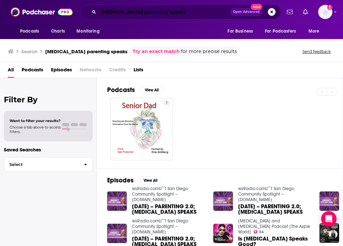
click at [179, 12] on input "[MEDICAL_DATA] parenting speaks" at bounding box center [164, 12] width 131 height 10
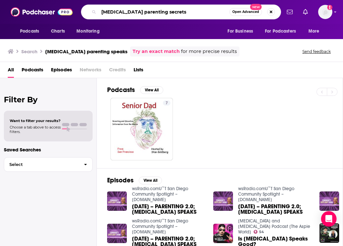
type input "[MEDICAL_DATA] parenting secrets"
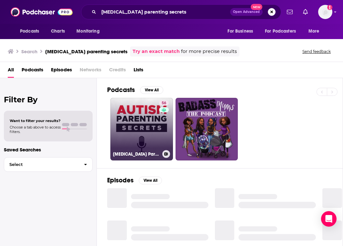
click at [132, 140] on link "56 [MEDICAL_DATA] Parenting Secrets" at bounding box center [141, 129] width 63 height 63
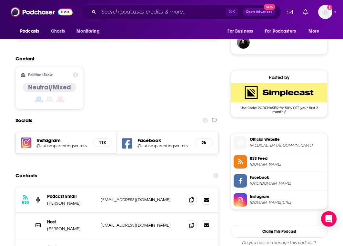
scroll to position [474, 0]
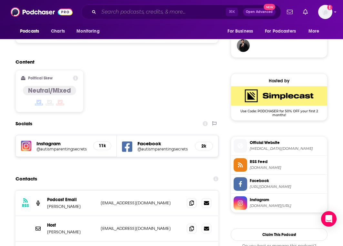
click at [144, 16] on input "Search podcasts, credits, & more..." at bounding box center [162, 12] width 127 height 10
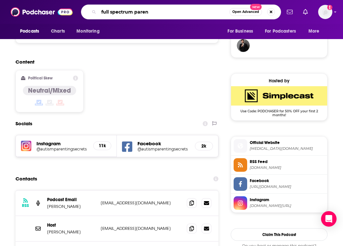
type input "full spectrum parent"
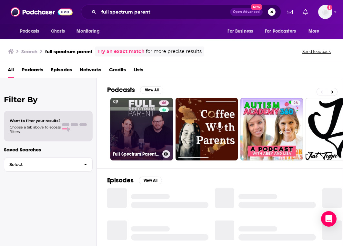
click at [133, 158] on link "46 Full Spectrum Parent: [DEMOGRAPHIC_DATA] [MEDICAL_DATA] Support | Special Ne…" at bounding box center [141, 129] width 63 height 63
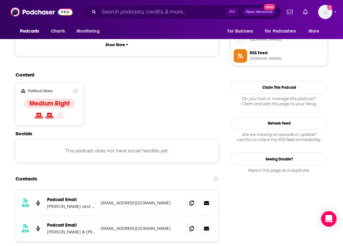
scroll to position [493, 0]
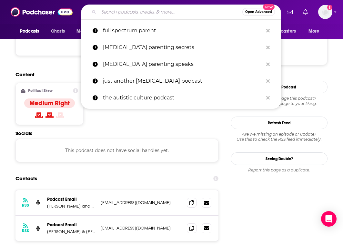
click at [148, 12] on input "Search podcasts, credits, & more..." at bounding box center [170, 12] width 143 height 10
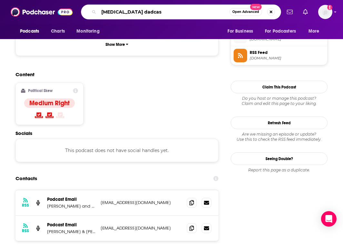
type input "[MEDICAL_DATA] dadcast"
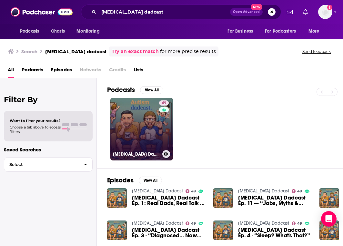
click at [133, 128] on link "49 [MEDICAL_DATA] Dadcast" at bounding box center [141, 129] width 63 height 63
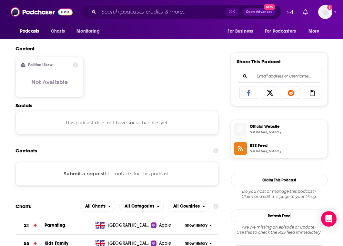
scroll to position [379, 0]
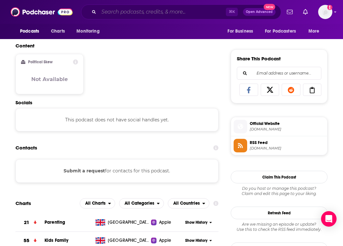
click at [137, 12] on input "Search podcasts, credits, & more..." at bounding box center [162, 12] width 127 height 10
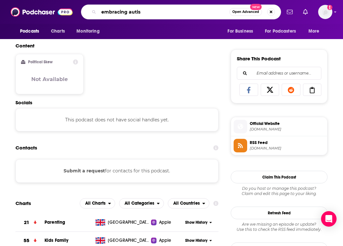
type input "embracing [MEDICAL_DATA]"
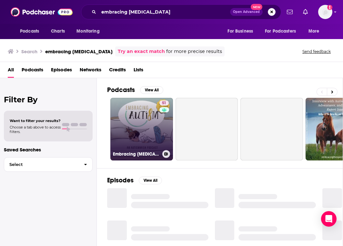
click at [139, 109] on link "51 Embracing [MEDICAL_DATA]" at bounding box center [141, 129] width 63 height 63
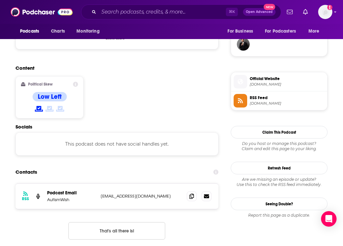
scroll to position [476, 0]
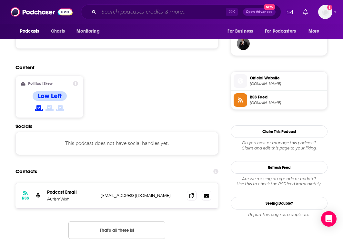
click at [140, 15] on input "Search podcasts, credits, & more..." at bounding box center [162, 12] width 127 height 10
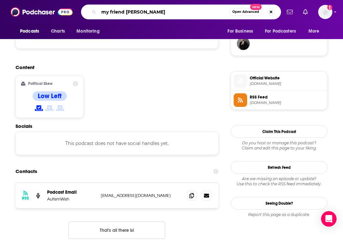
type input "my friend [MEDICAL_DATA]"
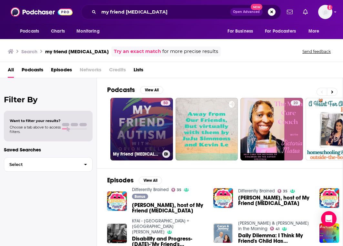
click at [152, 119] on link "50 My Friend [MEDICAL_DATA]" at bounding box center [141, 129] width 63 height 63
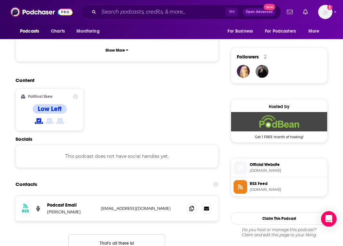
scroll to position [448, 0]
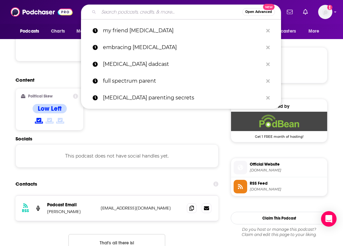
click at [166, 13] on input "Search podcasts, credits, & more..." at bounding box center [170, 12] width 143 height 10
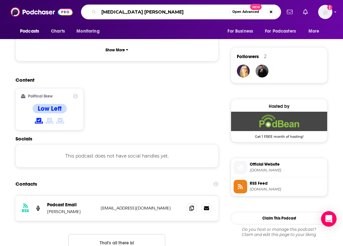
type input "[MEDICAL_DATA] annex"
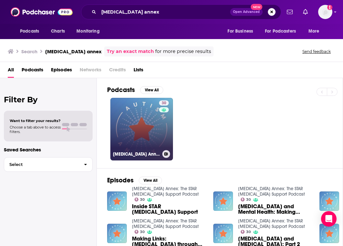
click at [140, 117] on link "30 [MEDICAL_DATA] Annex: The STAR [MEDICAL_DATA] Support Podcast" at bounding box center [141, 129] width 63 height 63
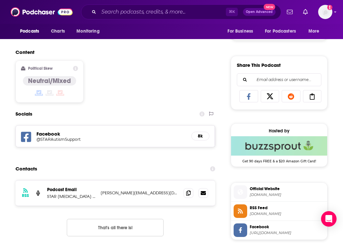
scroll to position [379, 0]
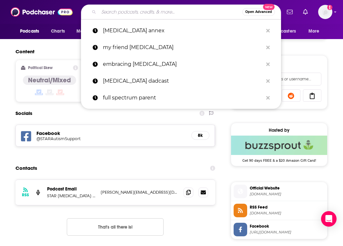
click at [153, 12] on input "Search podcasts, credits, & more..." at bounding box center [170, 12] width 143 height 10
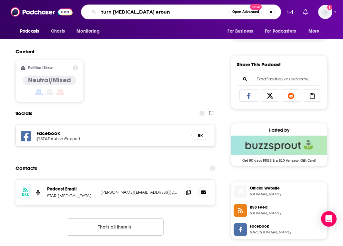
type input "turn [MEDICAL_DATA] around"
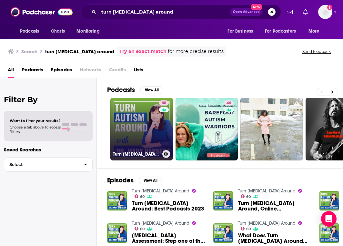
click at [138, 120] on link "60 Turn [MEDICAL_DATA] Around" at bounding box center [141, 129] width 63 height 63
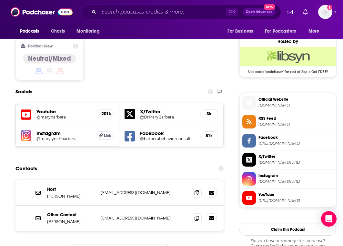
scroll to position [514, 0]
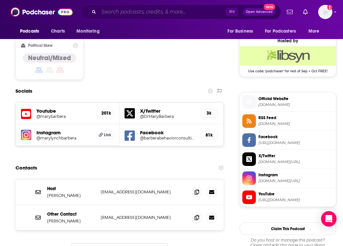
click at [140, 13] on input "Search podcasts, credits, & more..." at bounding box center [162, 12] width 127 height 10
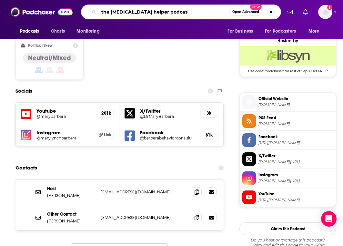
type input "the [MEDICAL_DATA] helper podcast"
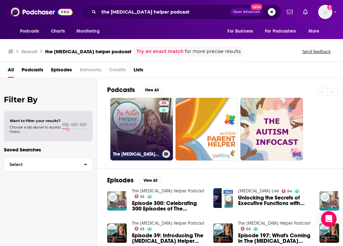
click at [127, 132] on link "55 The [MEDICAL_DATA] Helper Podcast" at bounding box center [141, 129] width 63 height 63
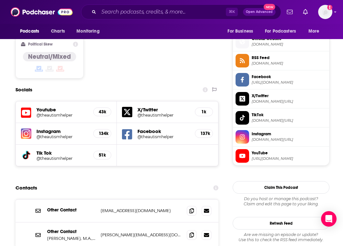
scroll to position [515, 0]
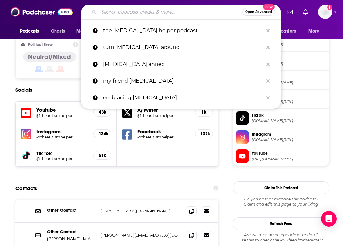
click at [141, 10] on input "Search podcasts, credits, & more..." at bounding box center [170, 12] width 143 height 10
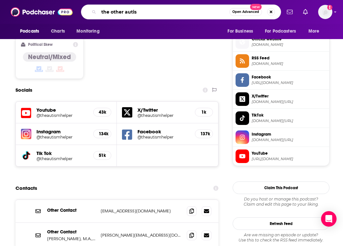
type input "the other [MEDICAL_DATA]"
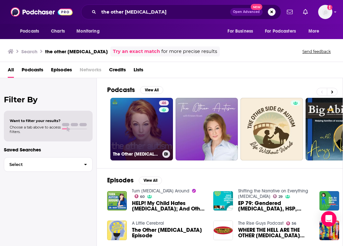
click at [145, 128] on link "46 The Other [MEDICAL_DATA]" at bounding box center [141, 129] width 63 height 63
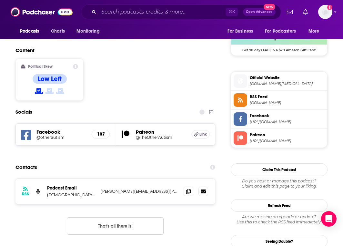
scroll to position [484, 0]
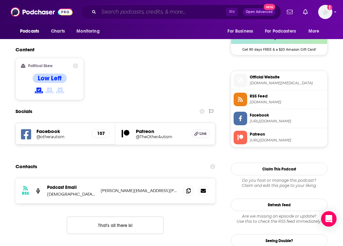
click at [152, 11] on input "Search podcasts, credits, & more..." at bounding box center [162, 12] width 127 height 10
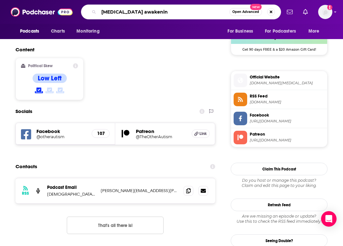
type input "[MEDICAL_DATA] awakening"
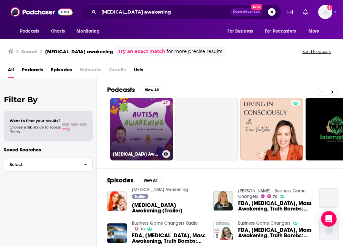
click at [134, 118] on link "47 [MEDICAL_DATA] Awakening" at bounding box center [141, 129] width 63 height 63
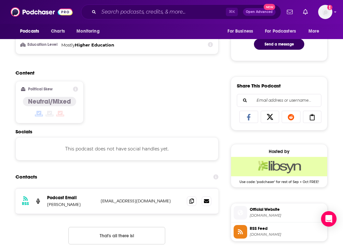
scroll to position [350, 0]
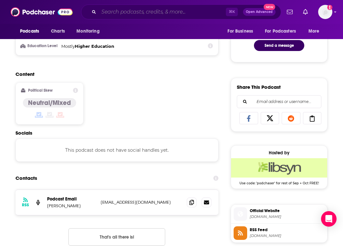
click at [146, 15] on input "Search podcasts, credits, & more..." at bounding box center [162, 12] width 127 height 10
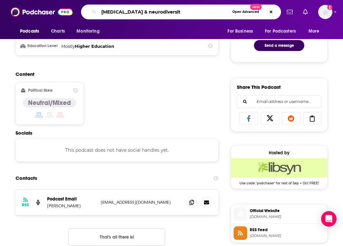
type input "[MEDICAL_DATA] & neurodiversity"
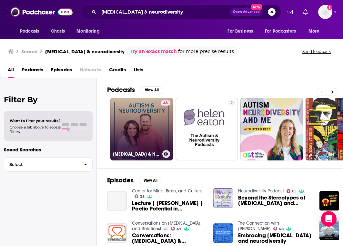
click at [135, 128] on link "48 [MEDICAL_DATA] & Neurodiversity" at bounding box center [141, 129] width 63 height 63
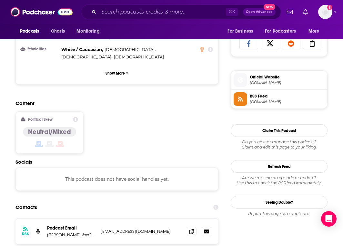
scroll to position [427, 0]
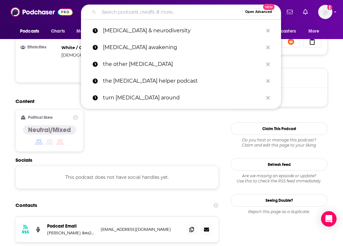
click at [164, 10] on input "Search podcasts, credits, & more..." at bounding box center [170, 12] width 143 height 10
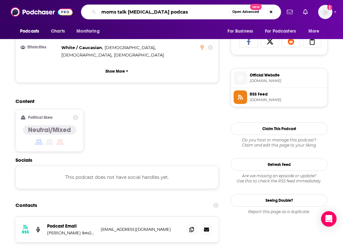
type input "moms talk [MEDICAL_DATA] podcast"
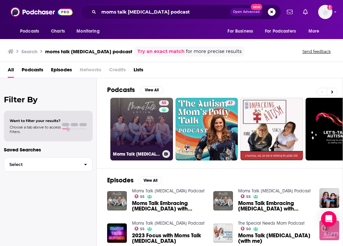
click at [150, 121] on link "55 Moms Talk [MEDICAL_DATA] Podcast" at bounding box center [141, 129] width 63 height 63
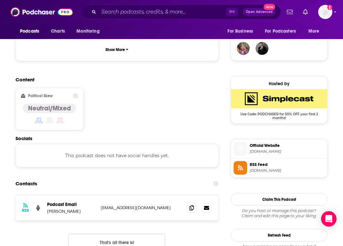
scroll to position [475, 0]
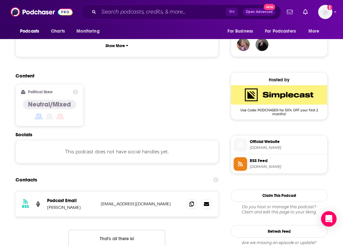
click at [150, 5] on div "⌘ K Open Advanced New" at bounding box center [181, 12] width 200 height 15
click at [151, 13] on input "Search podcasts, credits, & more..." at bounding box center [162, 12] width 127 height 10
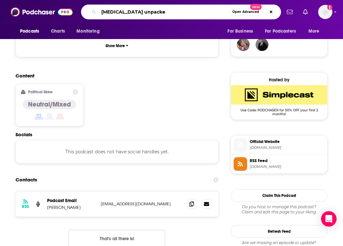
type input "[MEDICAL_DATA] unpacked"
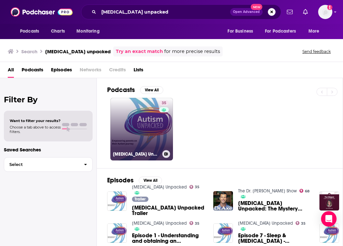
click at [158, 119] on link "35 [MEDICAL_DATA] Unpacked" at bounding box center [141, 129] width 63 height 63
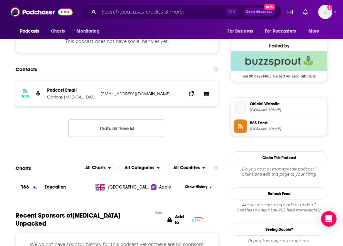
scroll to position [458, 0]
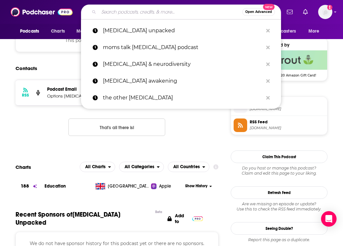
click at [156, 15] on input "Search podcasts, credits, & more..." at bounding box center [170, 12] width 143 height 10
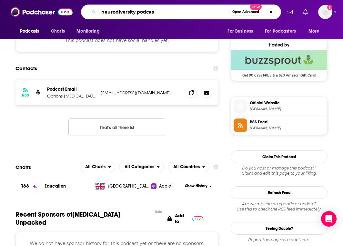
type input "neurodiversity podcast"
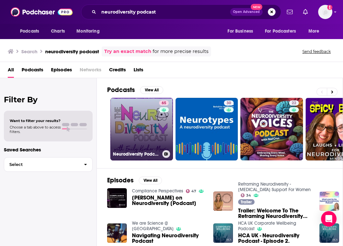
click at [138, 125] on link "65 Neurodiversity Podcast" at bounding box center [141, 129] width 63 height 63
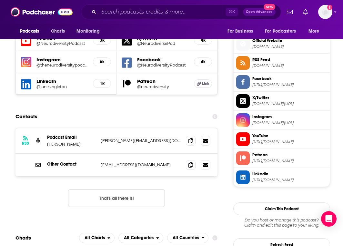
scroll to position [572, 0]
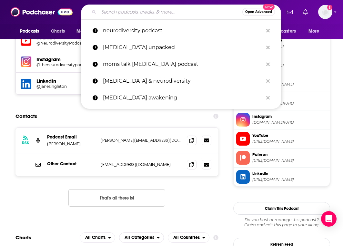
click at [169, 11] on input "Search podcasts, credits, & more..." at bounding box center [170, 12] width 143 height 10
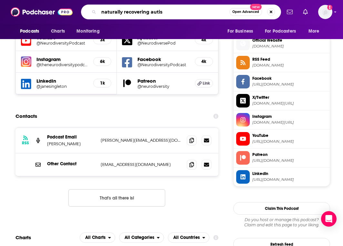
type input "naturally recovering [MEDICAL_DATA]"
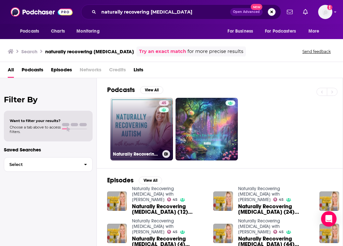
click at [155, 129] on link "45 Naturally Recovering [MEDICAL_DATA] with [PERSON_NAME]" at bounding box center [141, 129] width 63 height 63
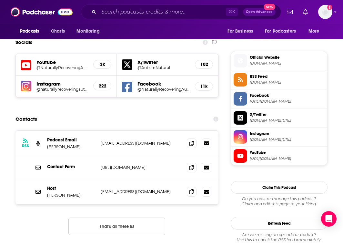
scroll to position [557, 0]
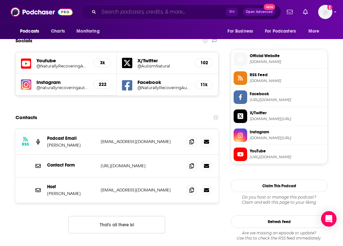
click at [149, 15] on input "Search podcasts, credits, & more..." at bounding box center [162, 12] width 127 height 10
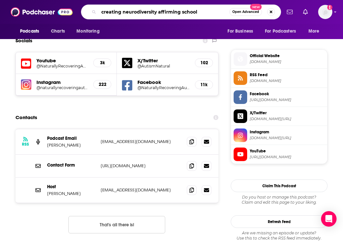
type input "creating neurodiversity affirming schools"
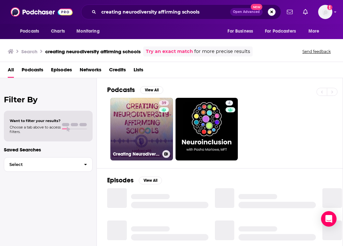
click at [129, 111] on link "39 Creating Neurodiversity-Affirming Schools" at bounding box center [141, 129] width 63 height 63
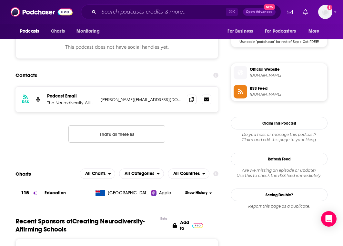
scroll to position [492, 0]
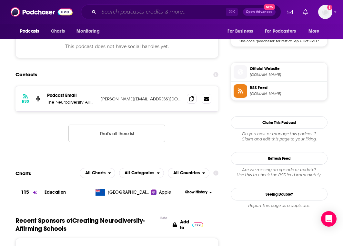
click at [149, 8] on input "Search podcasts, credits, & more..." at bounding box center [162, 12] width 127 height 10
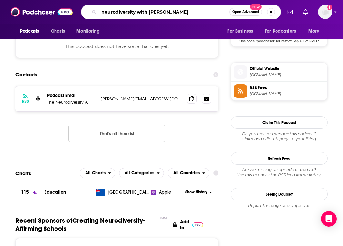
type input "neurodiversity with [PERSON_NAME]"
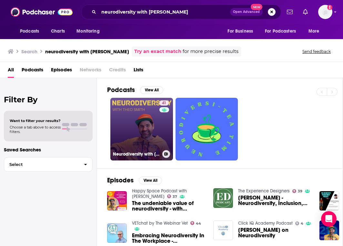
click at [140, 141] on link "41 Neurodiversity with [PERSON_NAME]" at bounding box center [141, 129] width 63 height 63
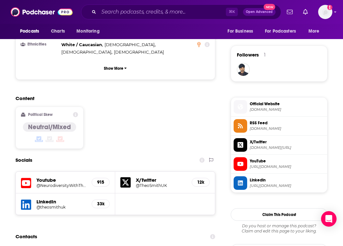
scroll to position [450, 0]
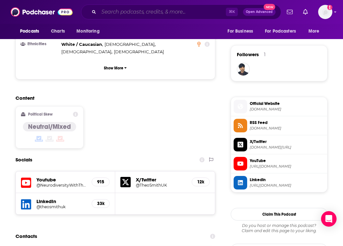
click at [134, 16] on input "Search podcasts, credits, & more..." at bounding box center [162, 12] width 127 height 10
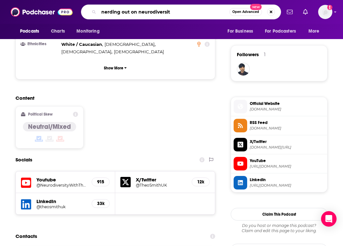
type input "nerding out on neurodiversity"
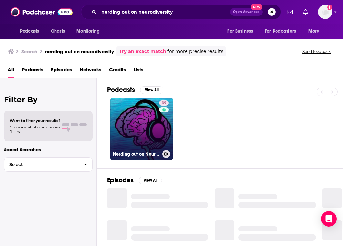
click at [141, 115] on link "39 Nerding out on Neurodiversity" at bounding box center [141, 129] width 63 height 63
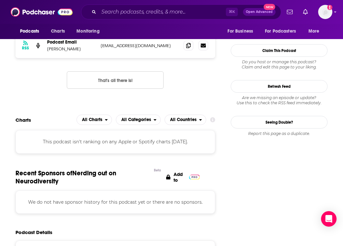
scroll to position [505, 0]
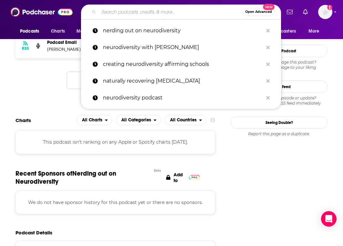
click at [136, 14] on input "Search podcasts, credits, & more..." at bounding box center [170, 12] width 143 height 10
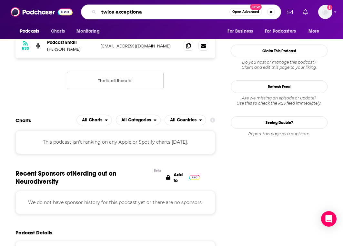
type input "twice exceptional"
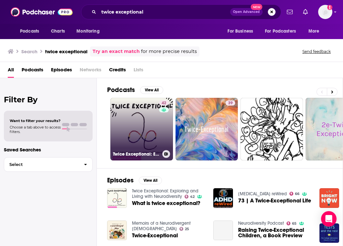
click at [139, 105] on link "42 Twice Exceptional: Exploring and Living with Neurodiversity" at bounding box center [141, 129] width 63 height 63
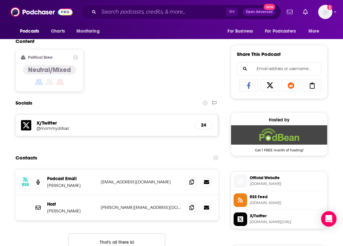
scroll to position [383, 0]
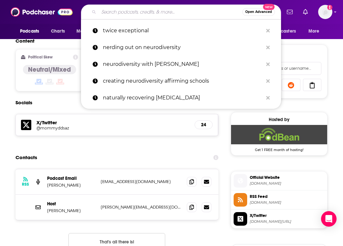
click at [136, 7] on input "Search podcasts, credits, & more..." at bounding box center [170, 12] width 143 height 10
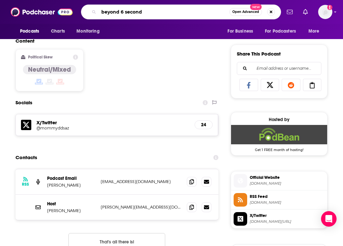
type input "beyond 6 seconds"
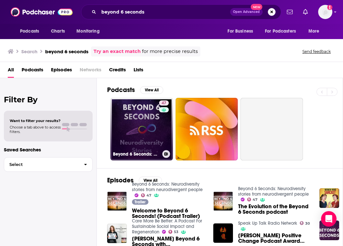
click at [143, 126] on link "47 Beyond 6 Seconds: Neurodiversity stories from neurodivergent people" at bounding box center [141, 129] width 63 height 63
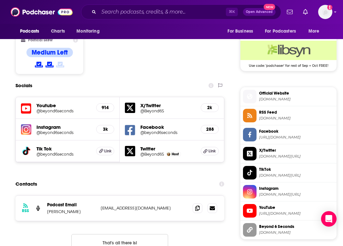
scroll to position [533, 0]
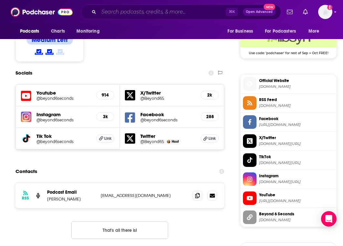
click at [140, 16] on input "Search podcasts, credits, & more..." at bounding box center [162, 12] width 127 height 10
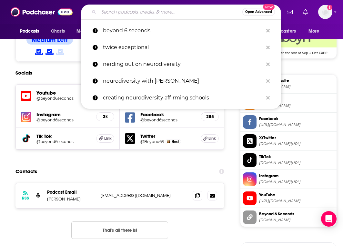
type input "m"
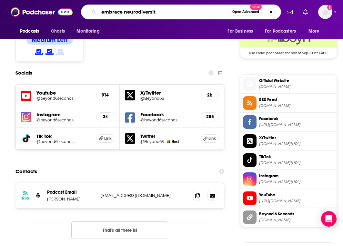
type input "embrace neurodiversity"
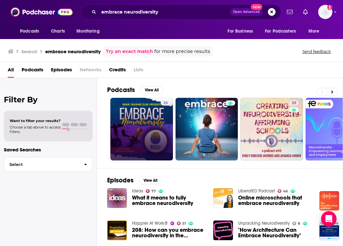
click at [122, 111] on link "20" at bounding box center [141, 129] width 63 height 63
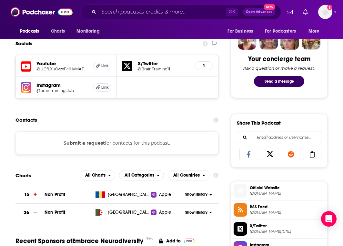
scroll to position [316, 0]
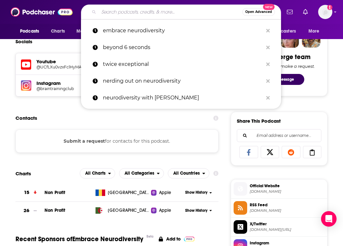
click at [158, 10] on input "Search podcasts, credits, & more..." at bounding box center [170, 12] width 143 height 10
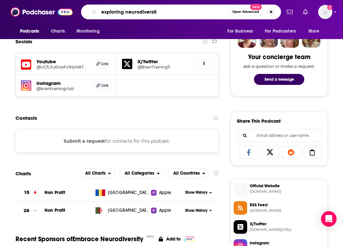
type input "exploring neurodiversity"
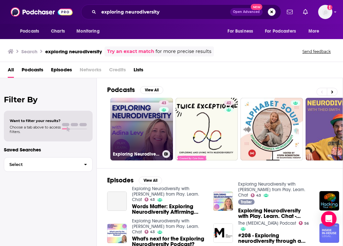
click at [122, 134] on link "43 Exploring Neurodiversity with [PERSON_NAME] from Play. Learn. Chat" at bounding box center [141, 129] width 63 height 63
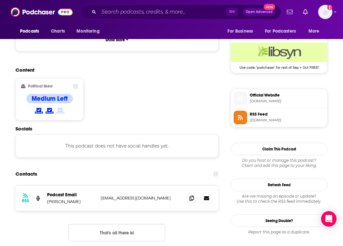
scroll to position [467, 0]
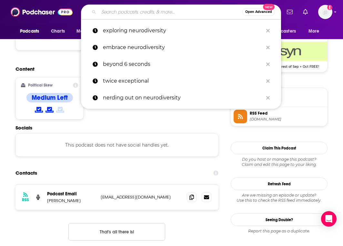
click at [166, 10] on input "Search podcasts, credits, & more..." at bounding box center [170, 12] width 143 height 10
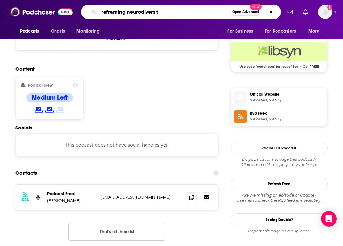
type input "reframing neurodiversity"
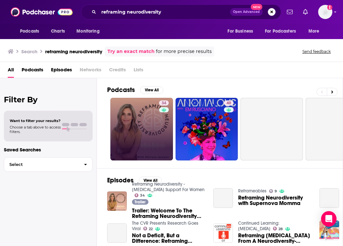
click at [139, 134] on link "34" at bounding box center [141, 129] width 63 height 63
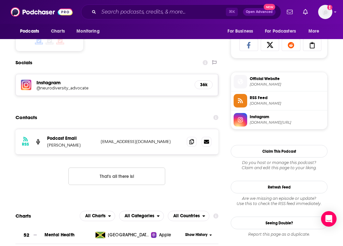
scroll to position [426, 0]
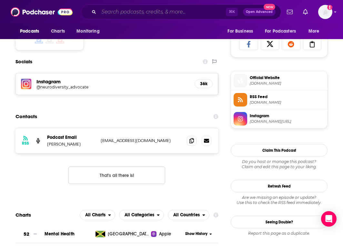
click at [169, 12] on input "Search podcasts, credits, & more..." at bounding box center [162, 12] width 127 height 10
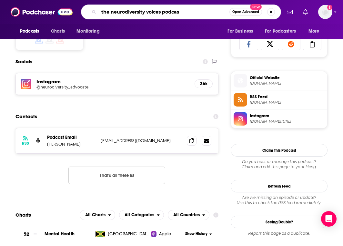
type input "the neurodiversity voices podcast"
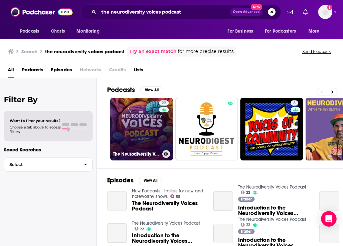
click at [149, 134] on link "22 The Neurodiversity Voices Podcast" at bounding box center [141, 129] width 63 height 63
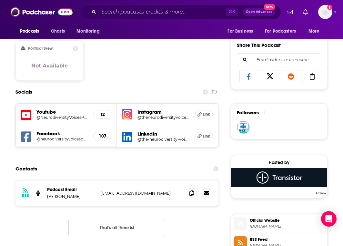
scroll to position [393, 0]
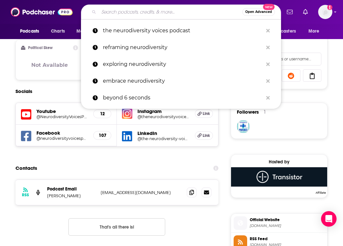
click at [156, 16] on input "Search podcasts, credits, & more..." at bounding box center [170, 12] width 143 height 10
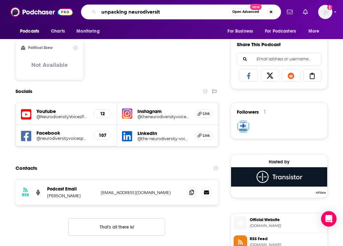
type input "unpacking neurodiversity"
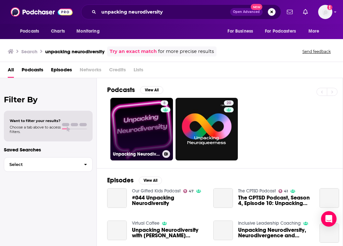
click at [138, 119] on link "8 Unpacking Neurodiversity" at bounding box center [141, 129] width 63 height 63
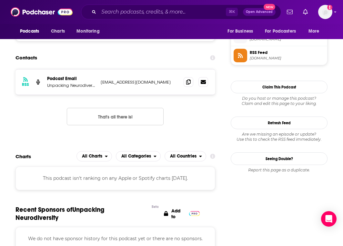
scroll to position [486, 0]
